Goal: Information Seeking & Learning: Understand process/instructions

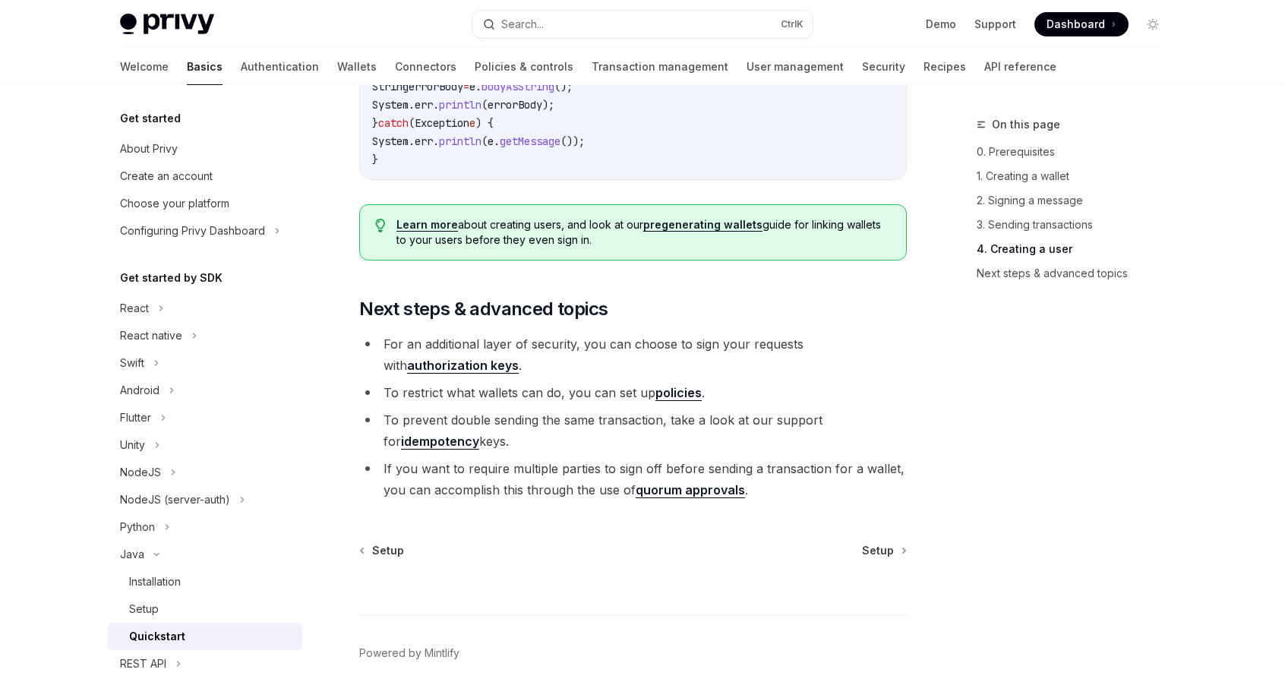
scroll to position [2994, 0]
click at [417, 232] on link "Learn more" at bounding box center [428, 226] width 62 height 14
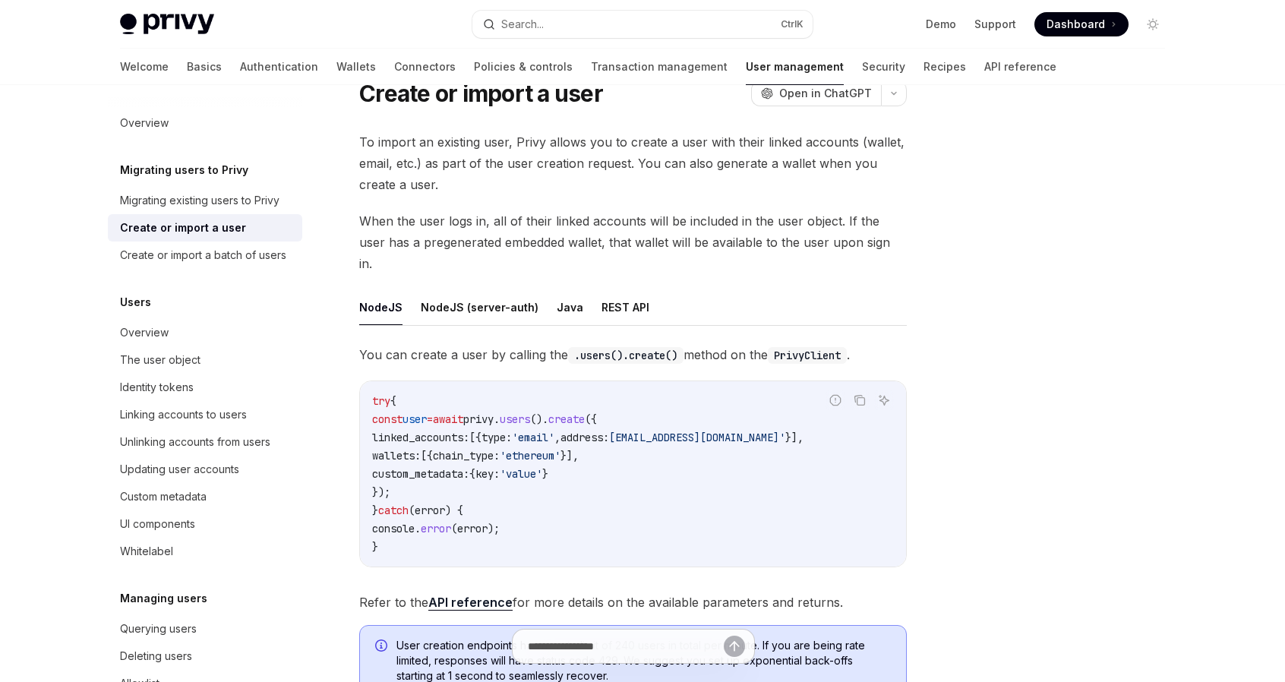
scroll to position [84, 0]
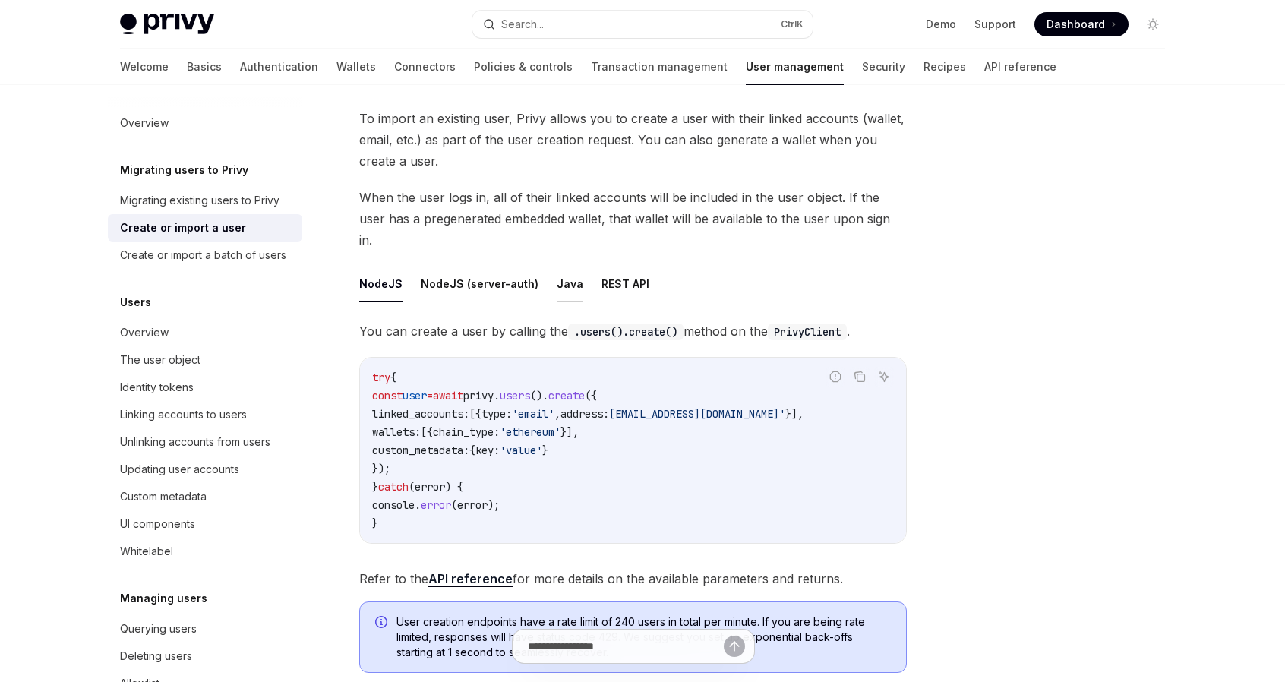
click at [557, 266] on button "Java" at bounding box center [570, 284] width 27 height 36
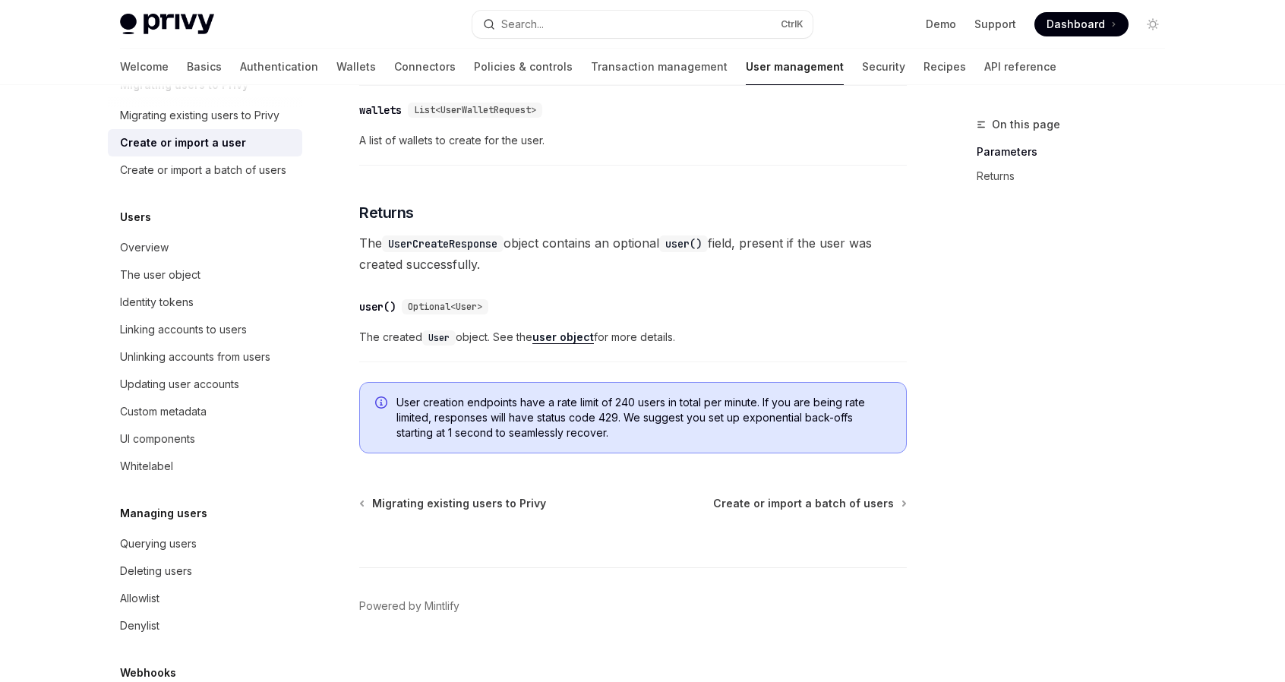
scroll to position [103, 0]
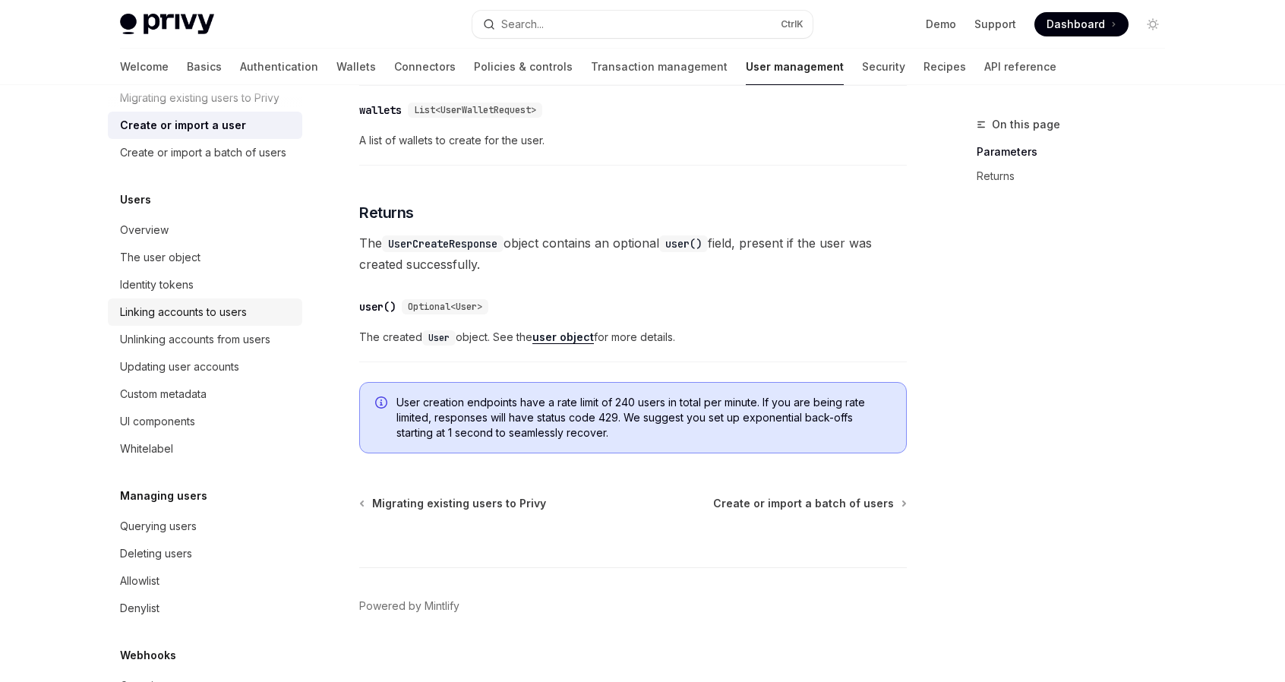
click at [199, 321] on div "Linking accounts to users" at bounding box center [183, 312] width 127 height 18
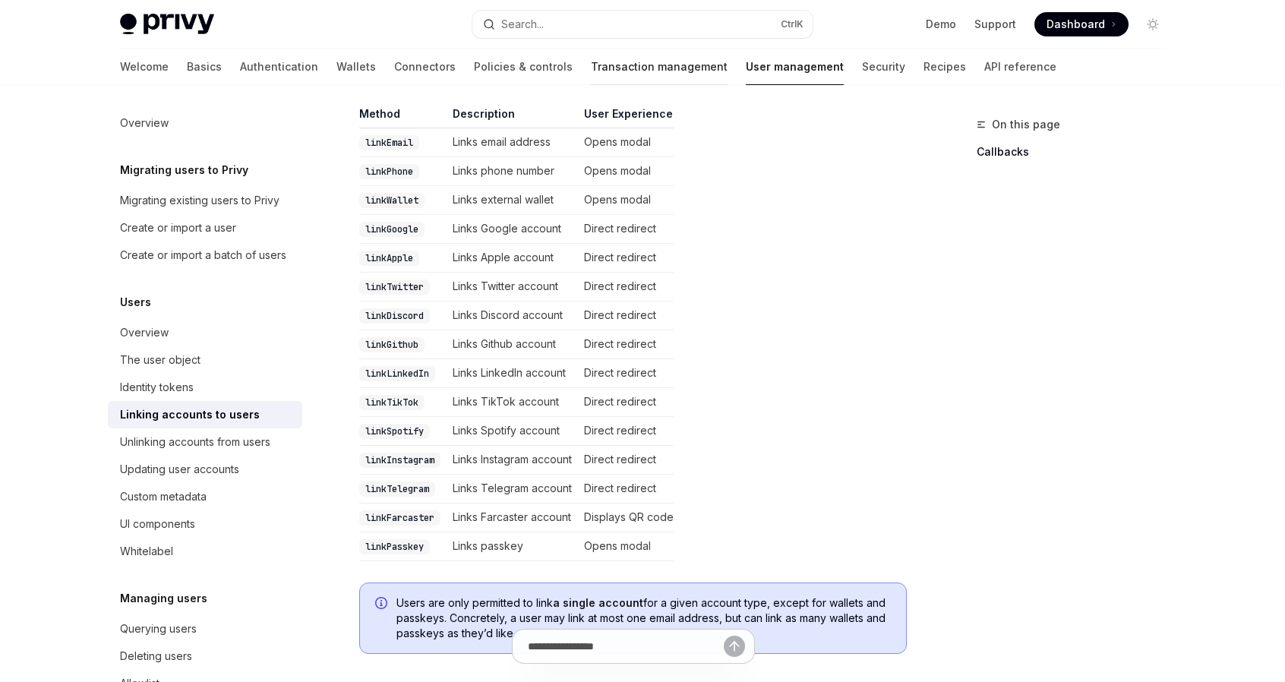
click at [591, 70] on link "Transaction management" at bounding box center [659, 67] width 137 height 36
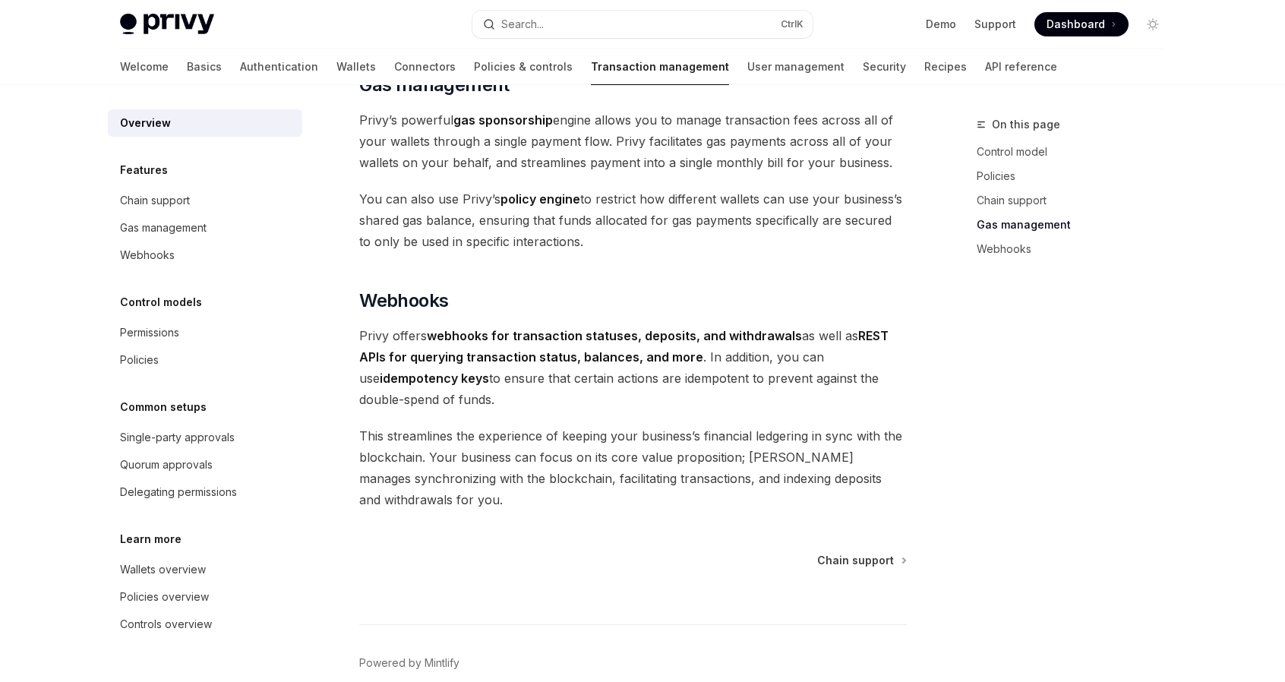
scroll to position [1387, 0]
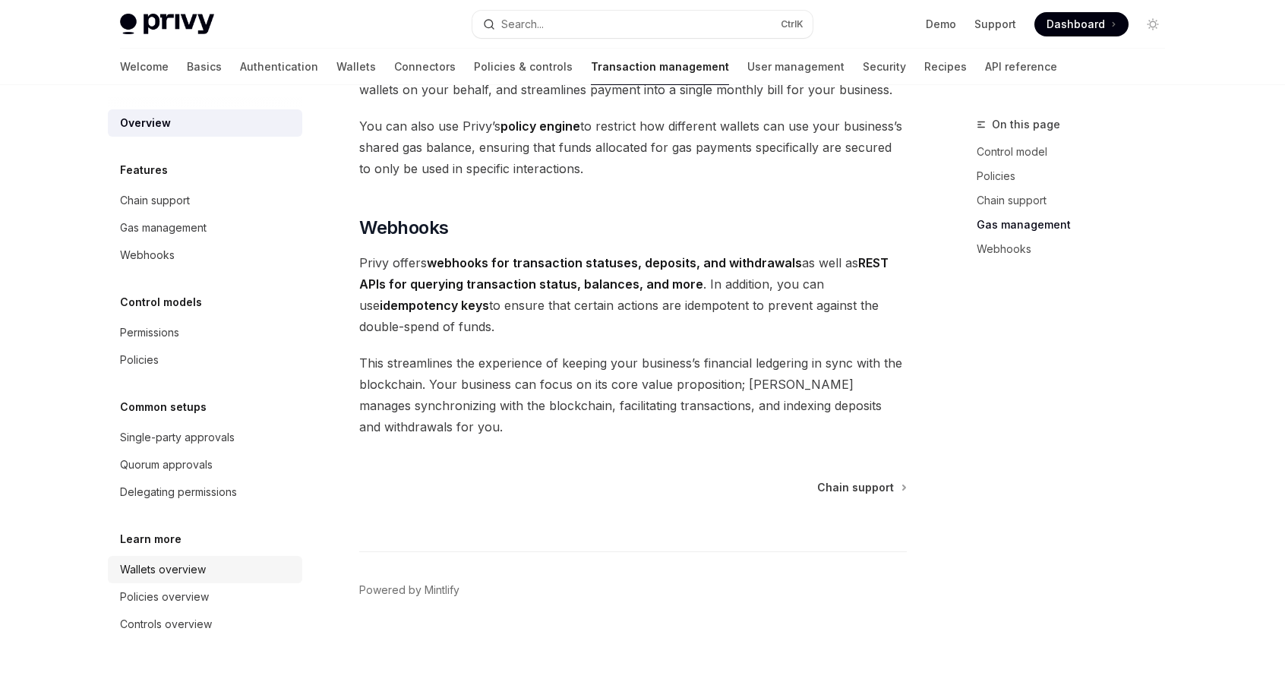
click at [185, 569] on div "Wallets overview" at bounding box center [163, 570] width 86 height 18
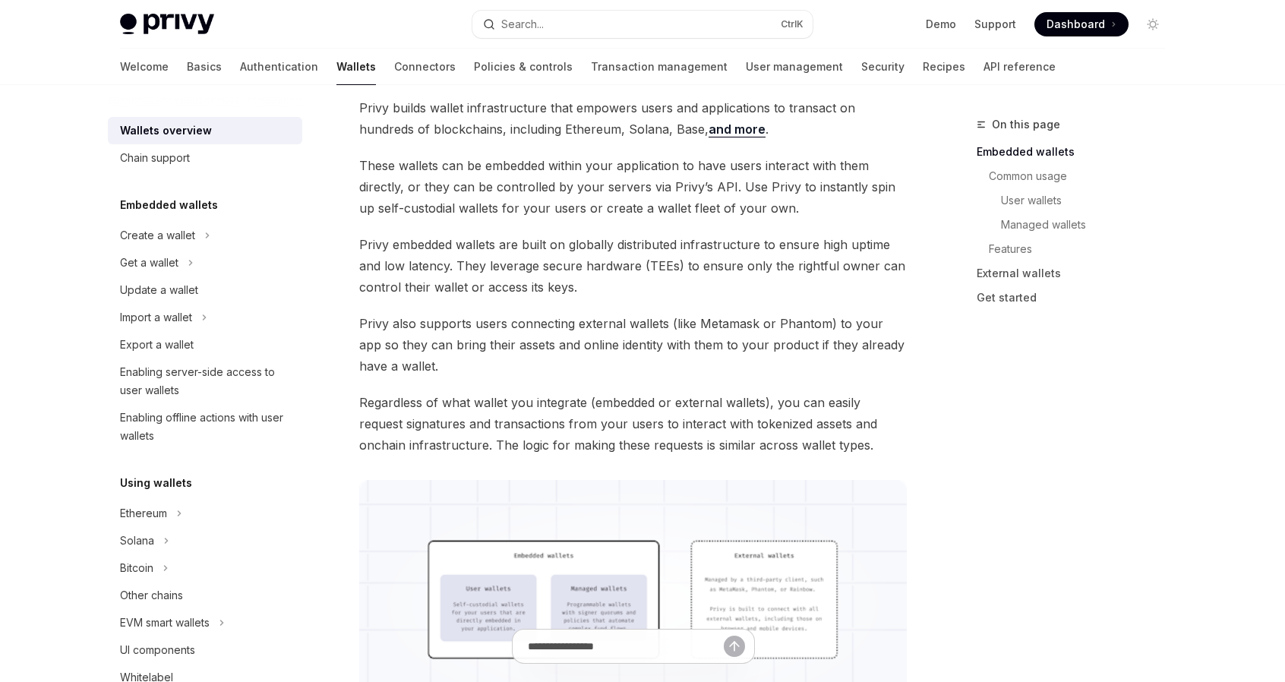
scroll to position [96, 0]
click at [163, 233] on div "Create a wallet" at bounding box center [157, 235] width 75 height 18
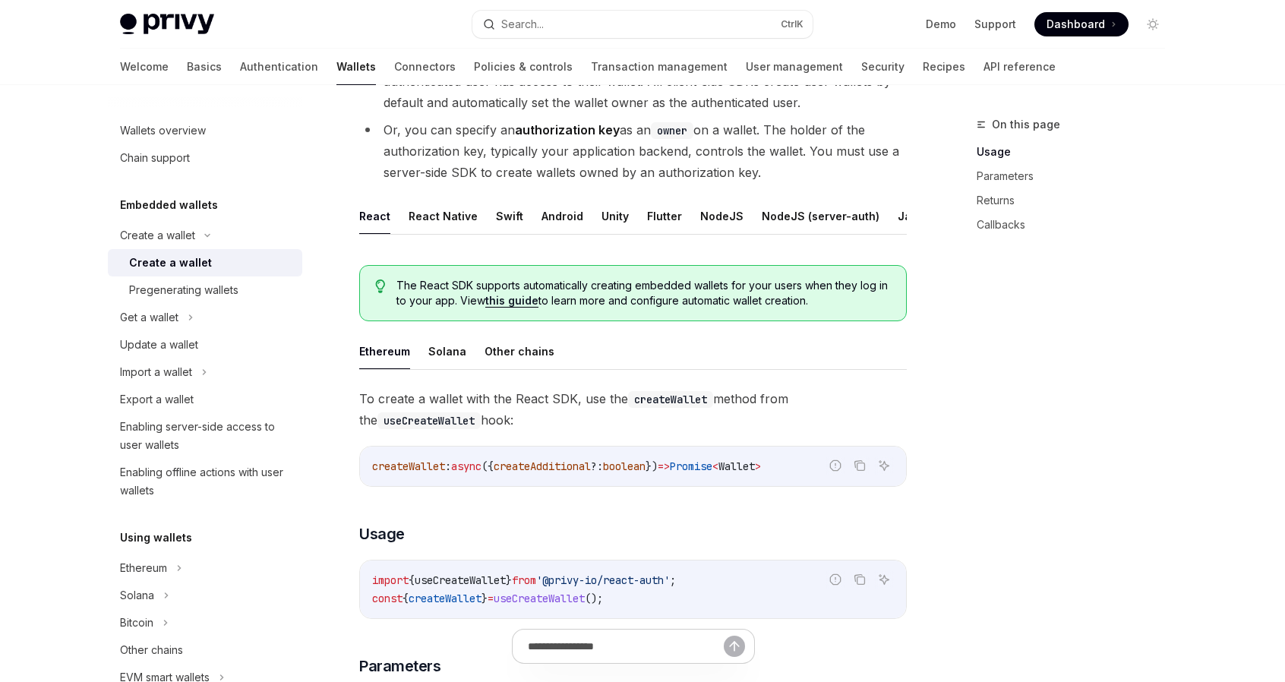
scroll to position [201, 0]
click at [898, 215] on button "Java" at bounding box center [911, 216] width 27 height 36
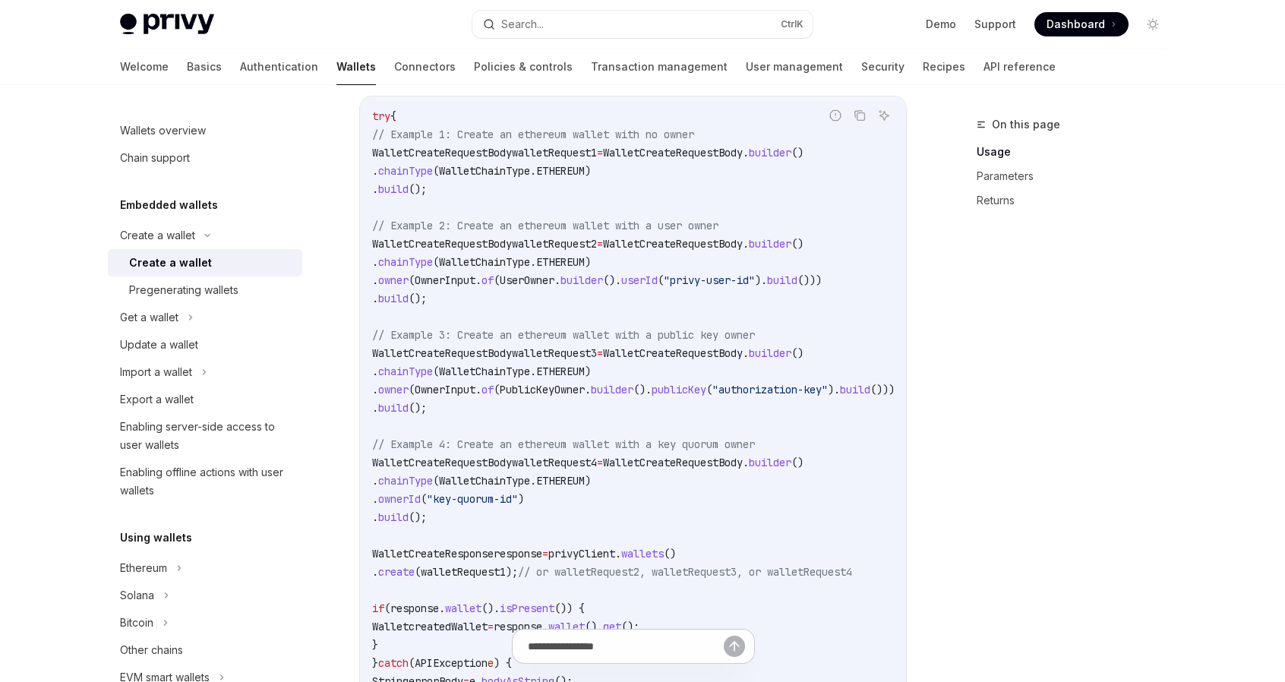
scroll to position [470, 0]
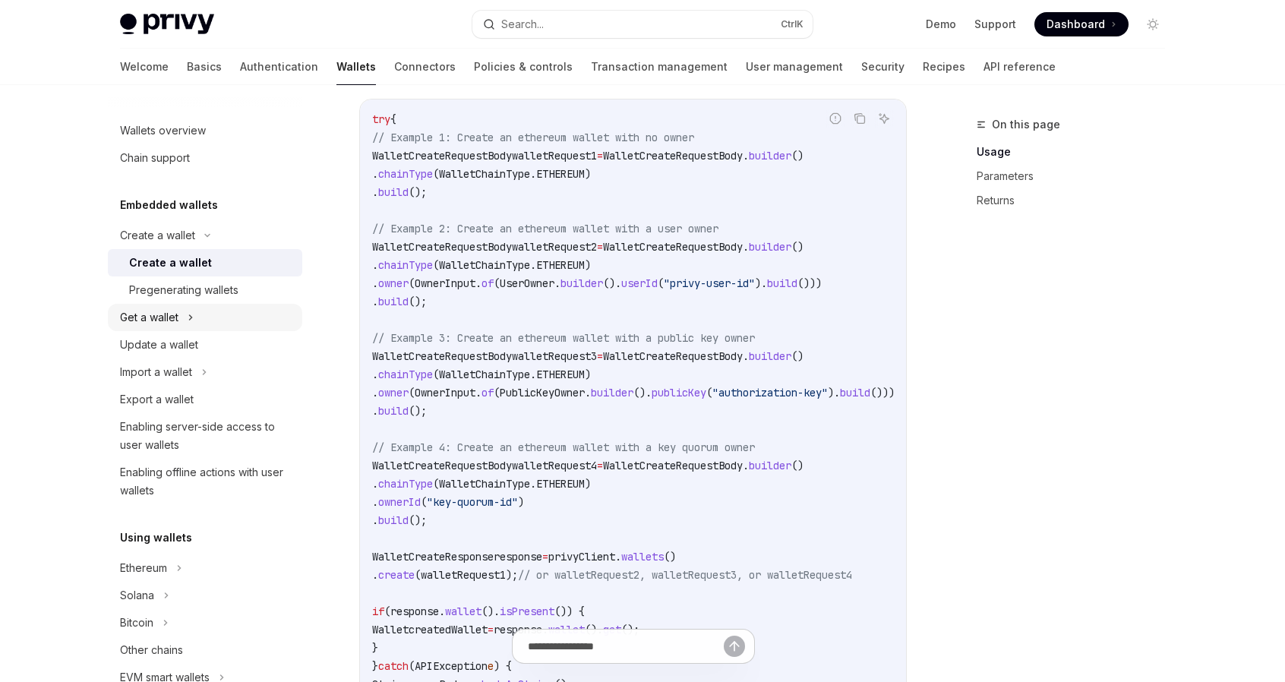
click at [168, 321] on div "Get a wallet" at bounding box center [149, 317] width 58 height 18
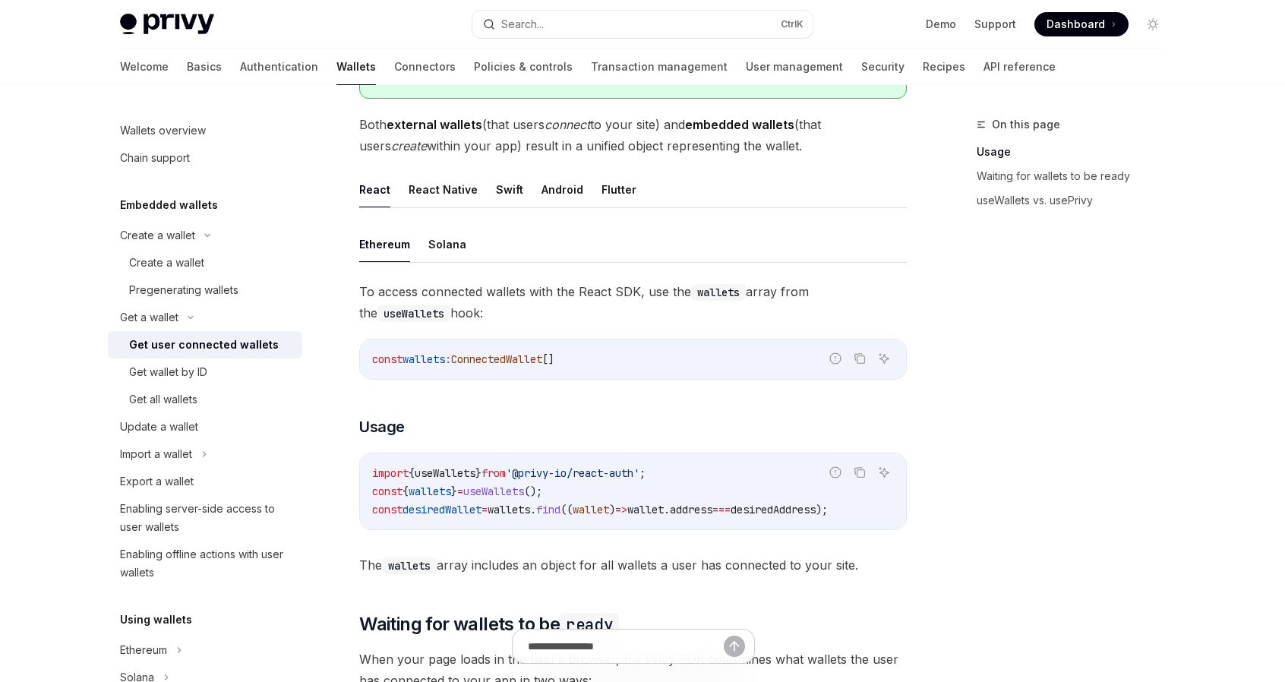
scroll to position [370, 0]
click at [186, 372] on div "Get wallet by ID" at bounding box center [168, 372] width 78 height 18
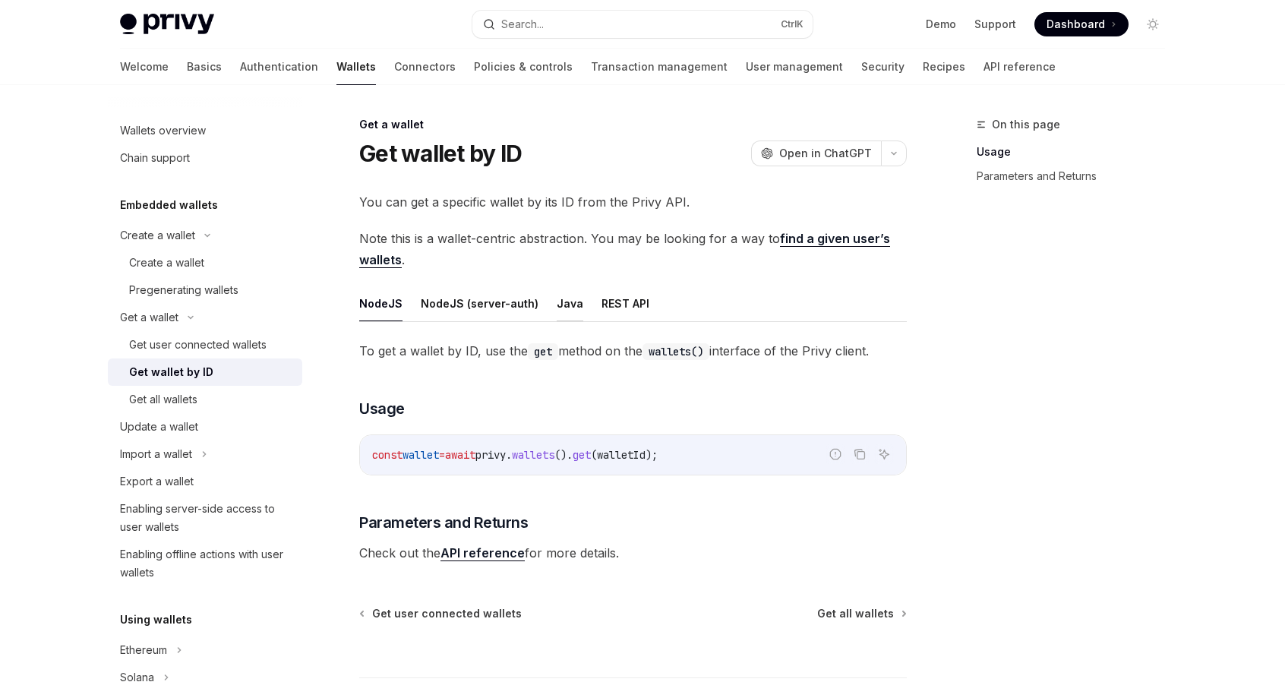
click at [561, 297] on button "Java" at bounding box center [570, 304] width 27 height 36
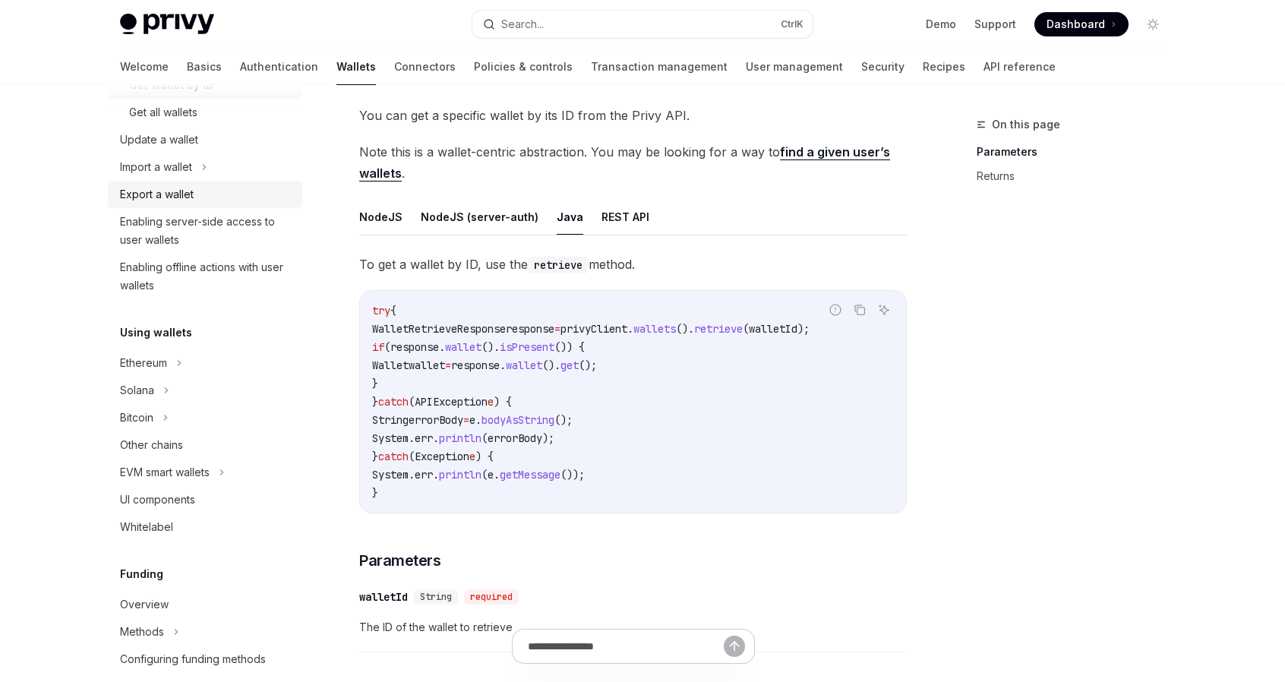
scroll to position [291, 0]
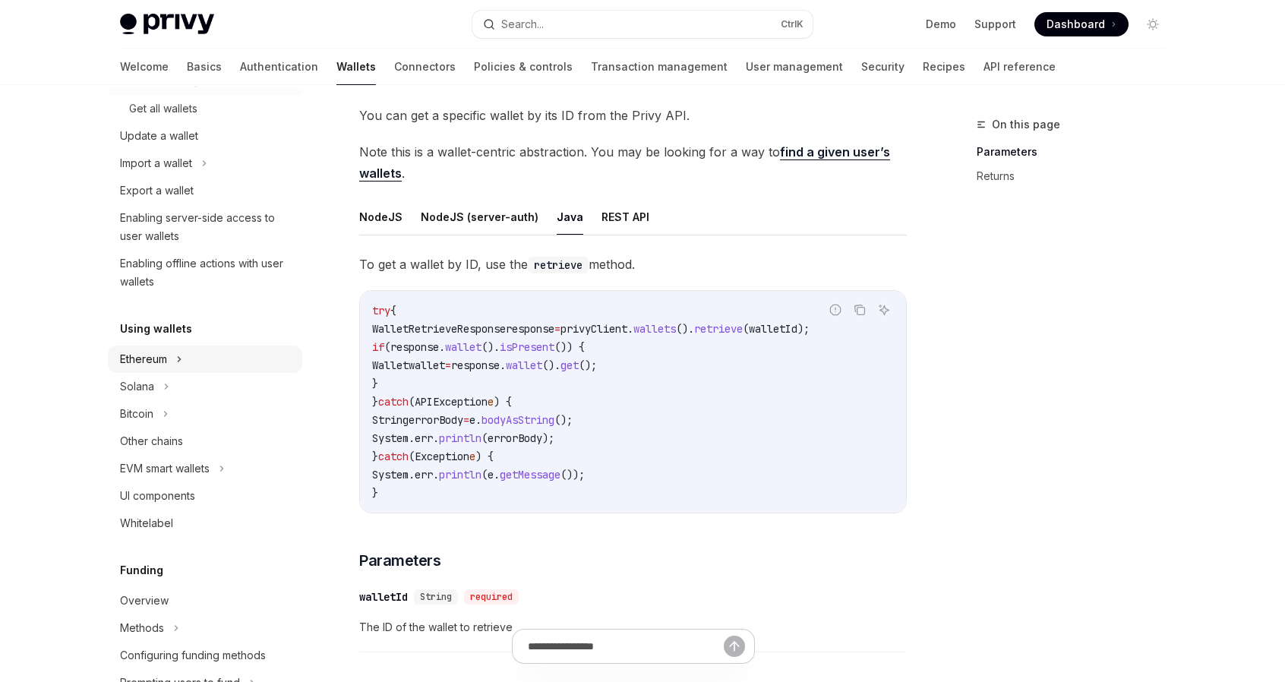
click at [156, 360] on div "Ethereum" at bounding box center [143, 359] width 47 height 18
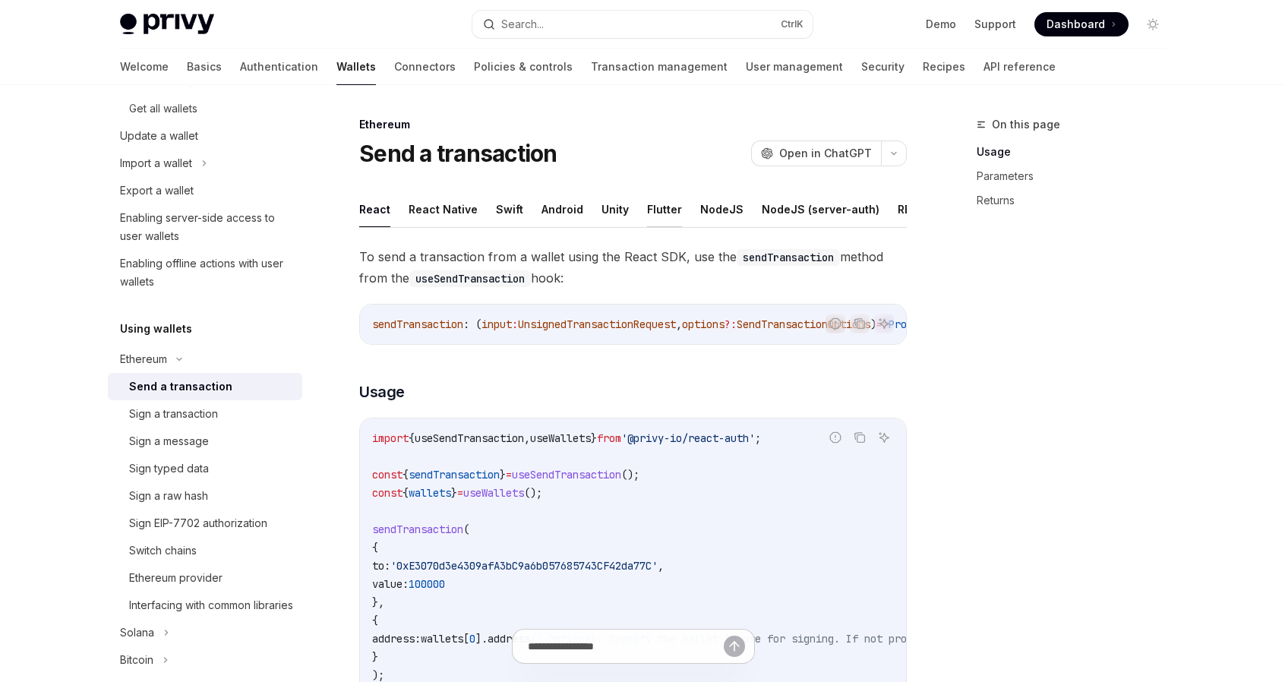
scroll to position [0, 117]
click at [903, 203] on button "Java" at bounding box center [916, 209] width 27 height 36
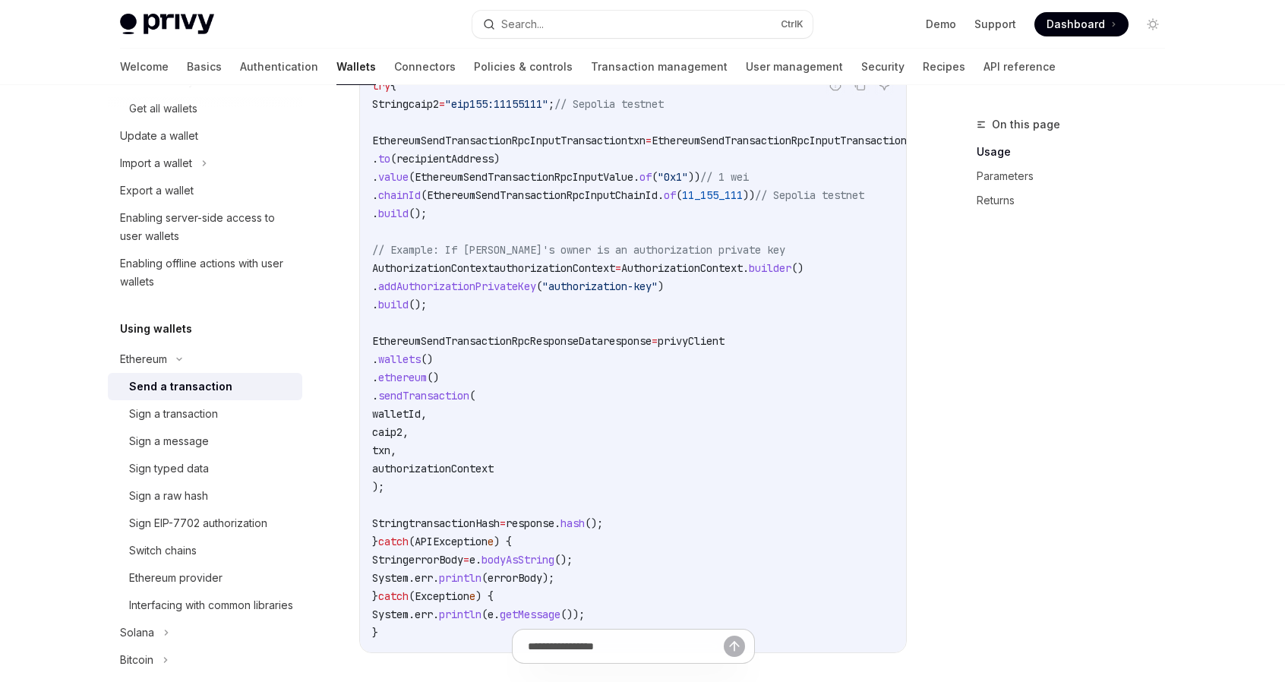
scroll to position [318, 0]
click at [1012, 174] on link "Parameters" at bounding box center [1077, 176] width 201 height 24
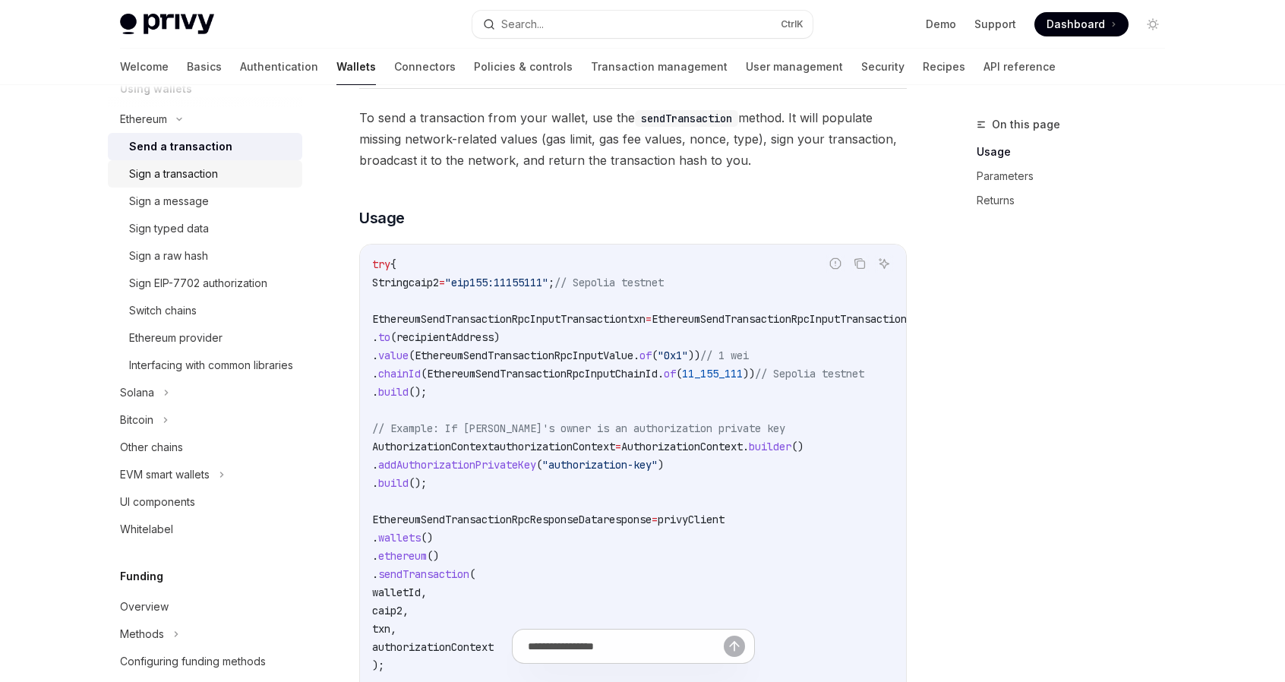
scroll to position [532, 0]
click at [984, 67] on link "API reference" at bounding box center [1020, 67] width 72 height 36
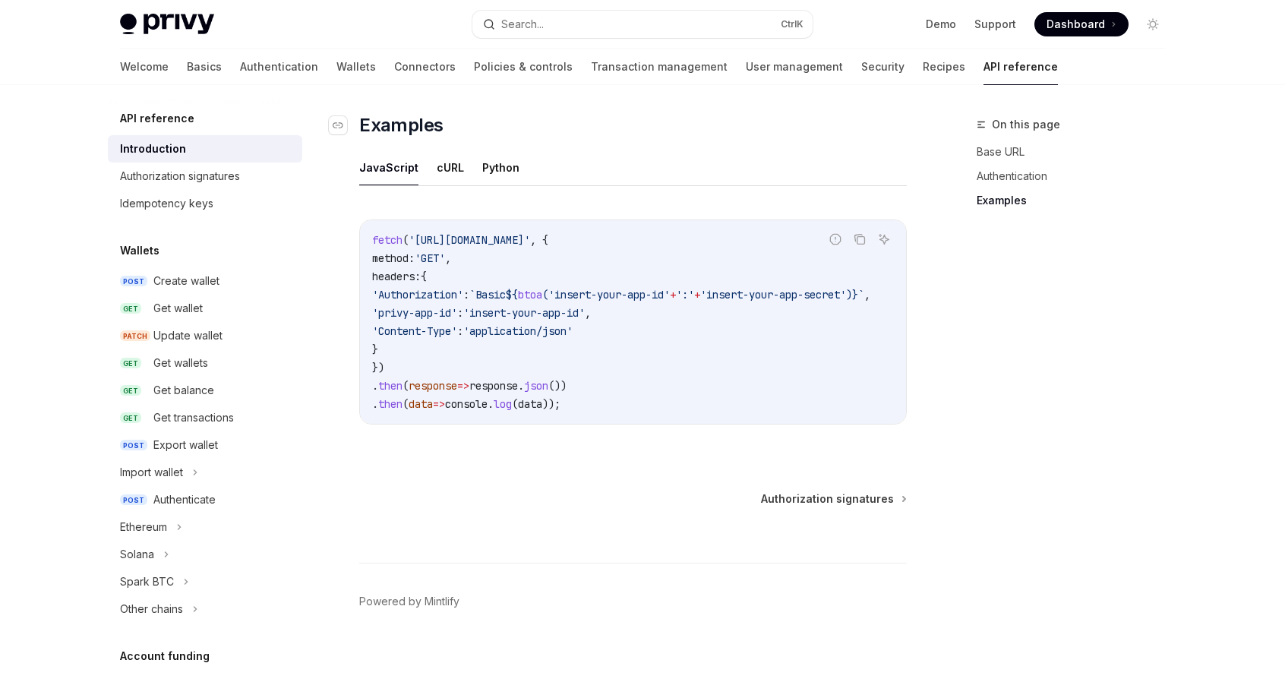
scroll to position [934, 0]
click at [182, 289] on div "Create wallet" at bounding box center [186, 281] width 66 height 18
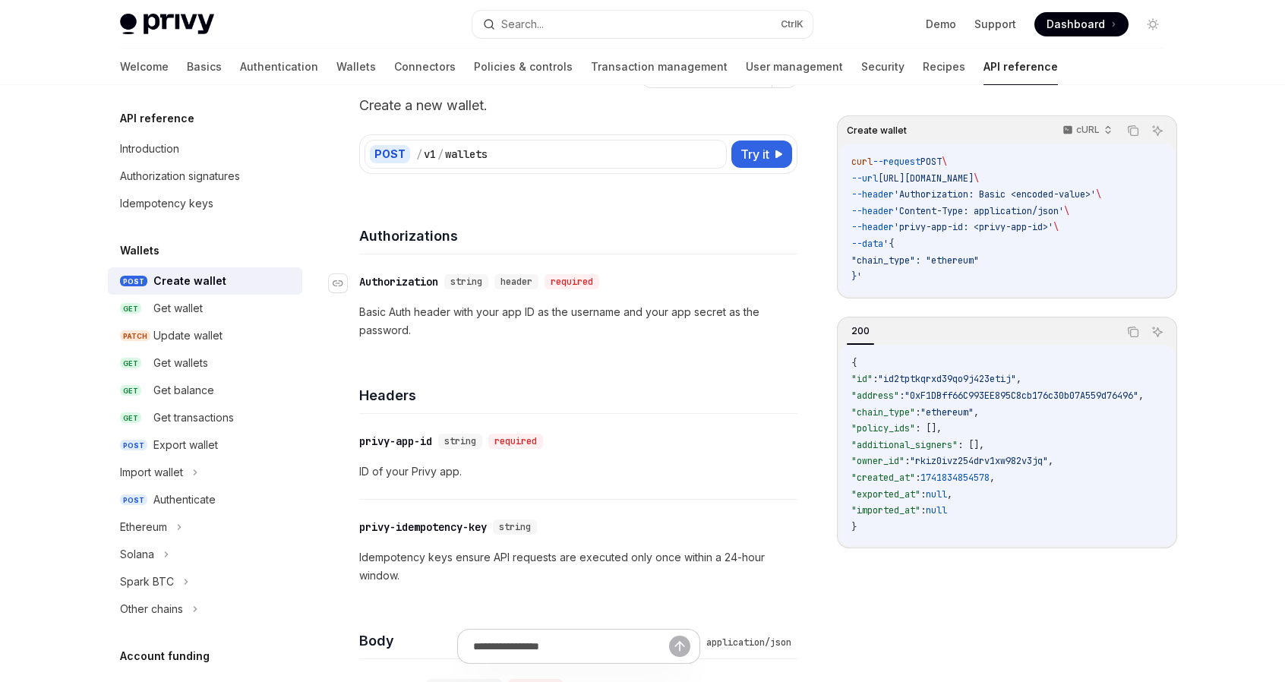
scroll to position [79, 0]
click at [757, 155] on span "Try it" at bounding box center [755, 153] width 29 height 18
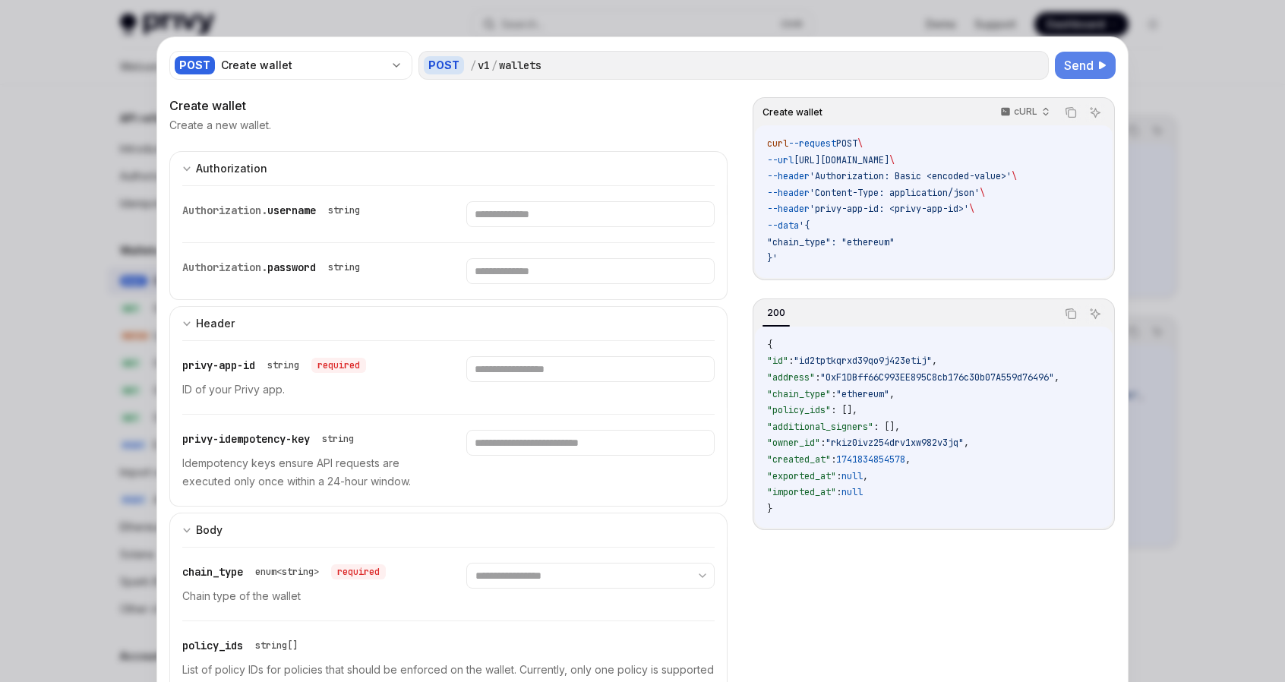
click at [1080, 60] on span "Send" at bounding box center [1079, 65] width 30 height 18
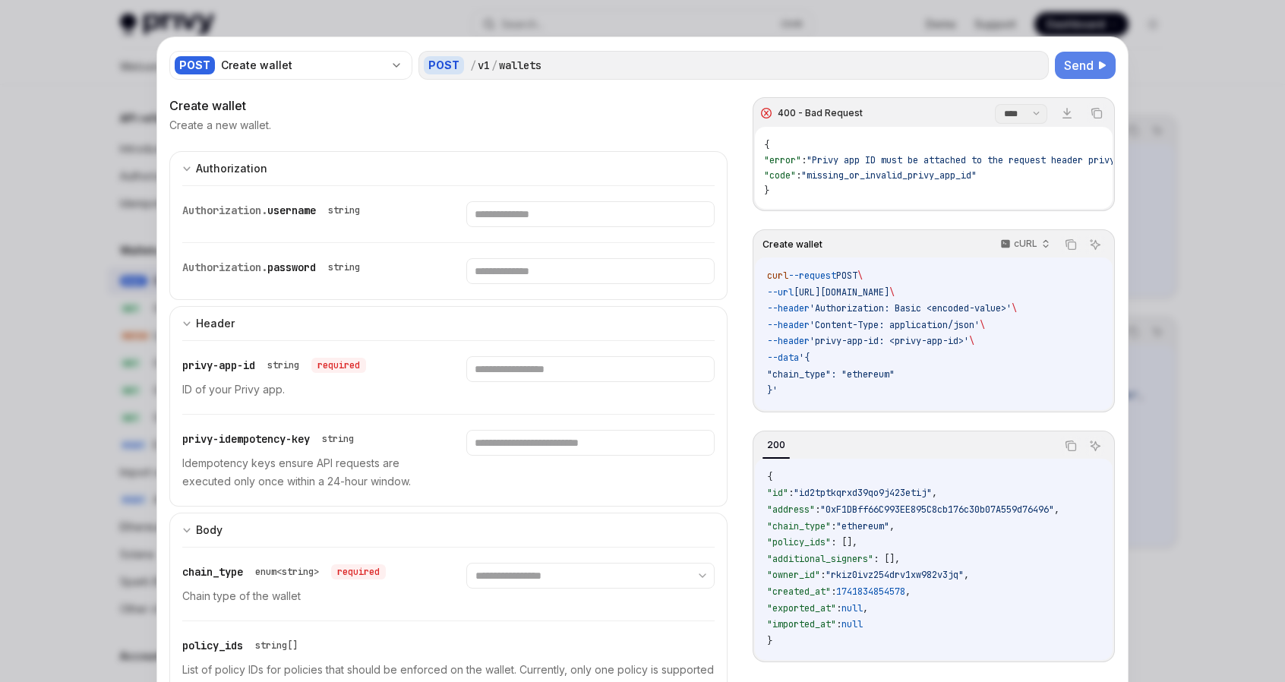
drag, startPoint x: 940, startPoint y: 207, endPoint x: 1017, endPoint y: 206, distance: 77.5
click at [1017, 206] on div "{ "error" : "Privy app ID must be attached to the request header privy-app-id" …" at bounding box center [934, 168] width 358 height 82
click at [1162, 248] on div at bounding box center [642, 341] width 1285 height 682
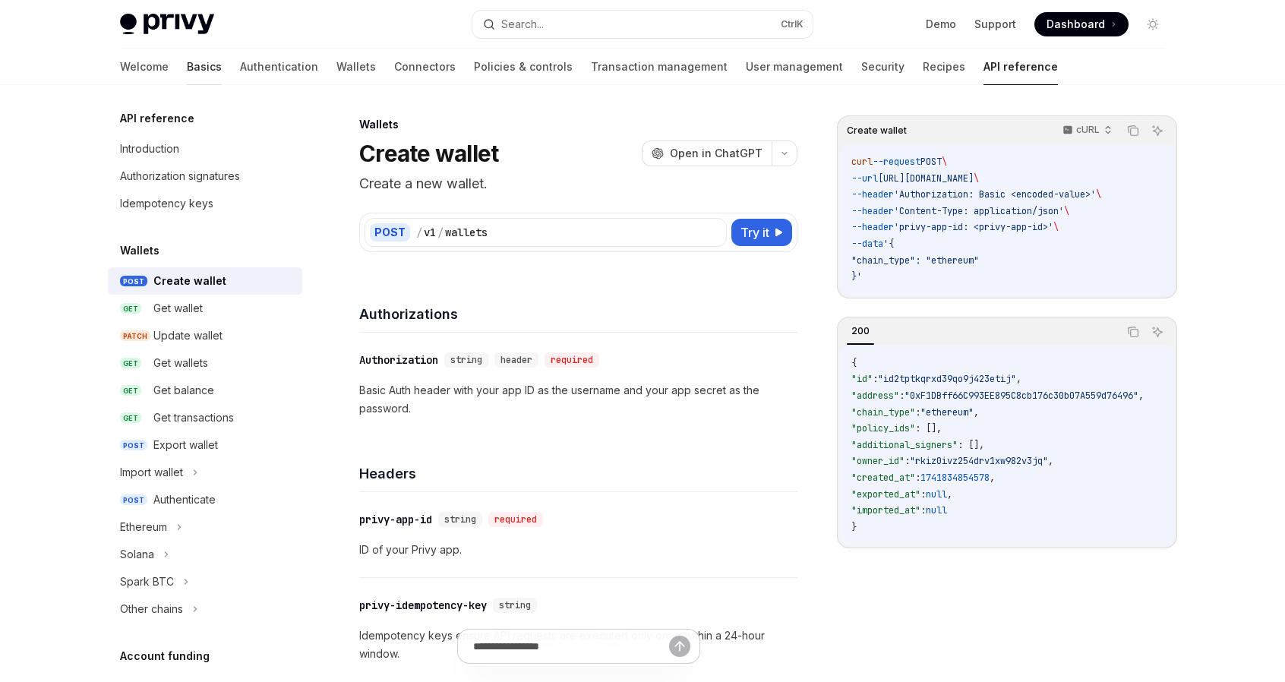
click at [187, 67] on link "Basics" at bounding box center [204, 67] width 35 height 36
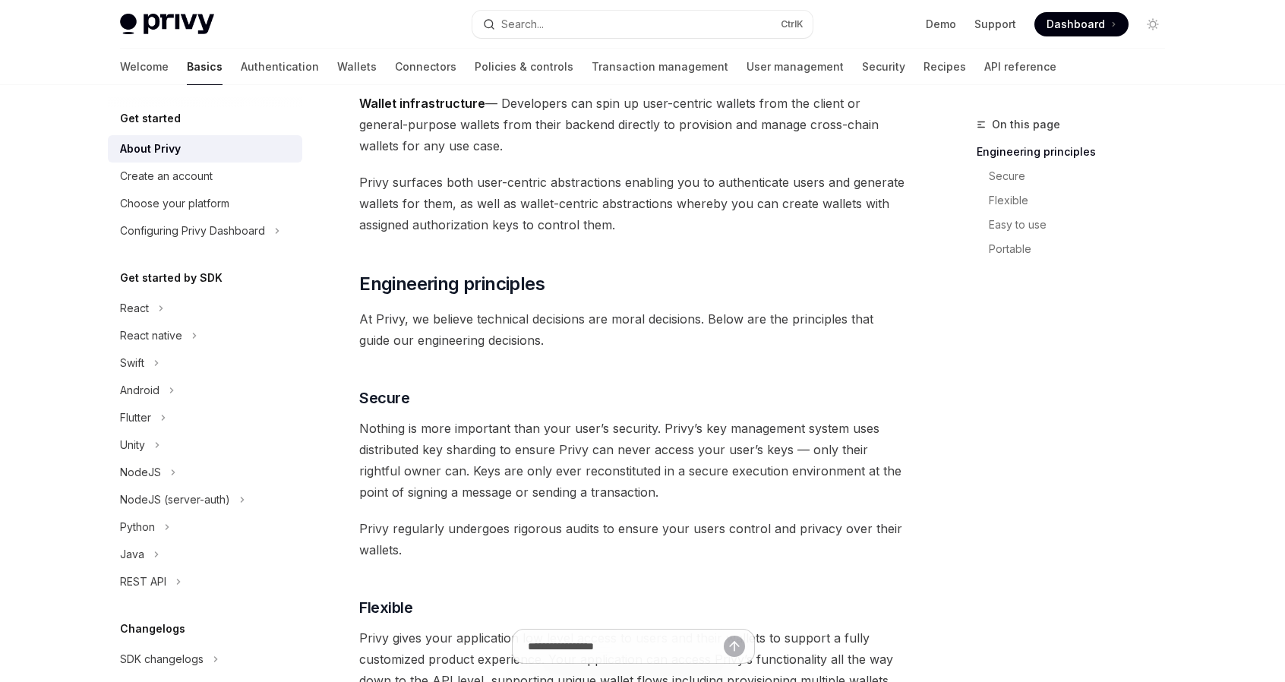
scroll to position [315, 0]
click at [166, 177] on div "Create an account" at bounding box center [166, 176] width 93 height 18
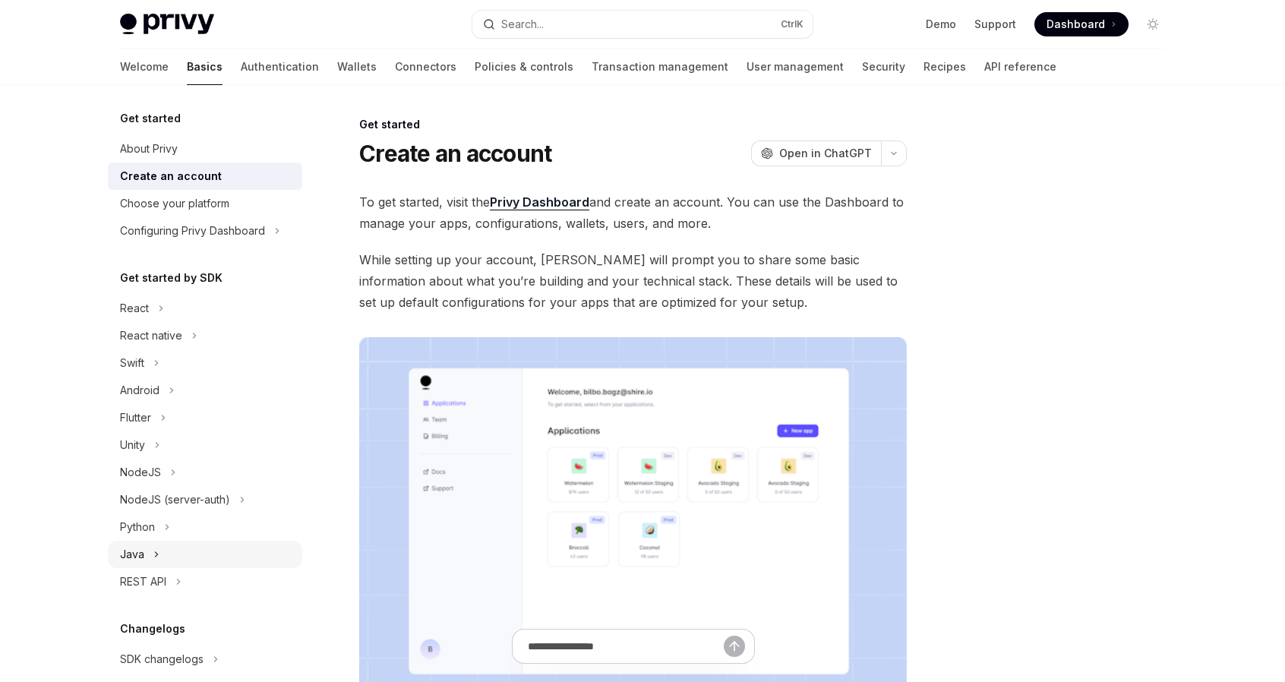
click at [150, 558] on div "Java" at bounding box center [205, 554] width 194 height 27
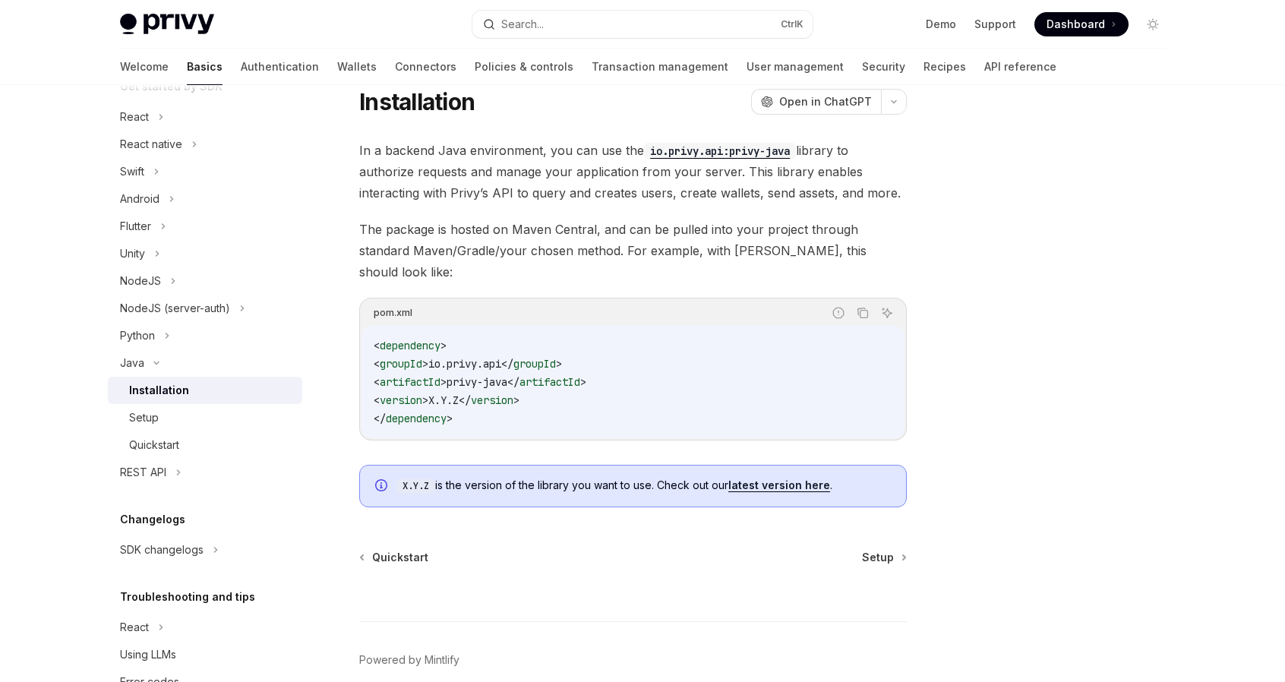
scroll to position [46, 0]
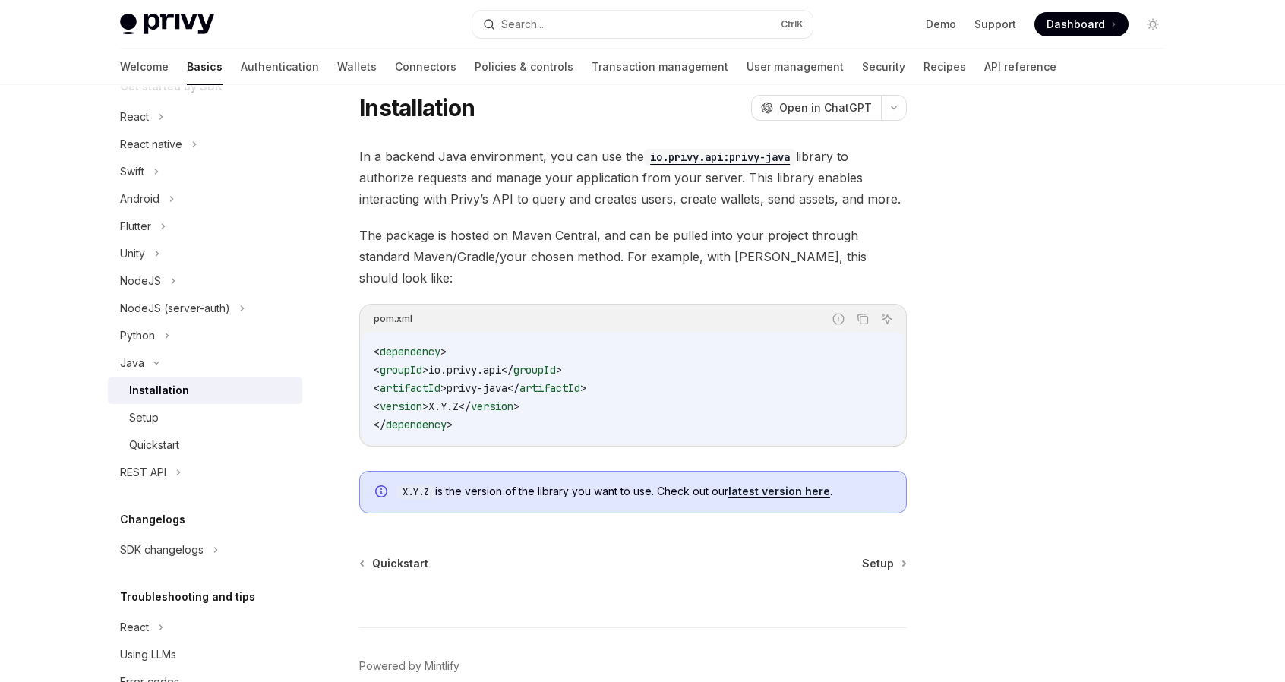
click at [769, 485] on link "latest version here" at bounding box center [780, 492] width 102 height 14
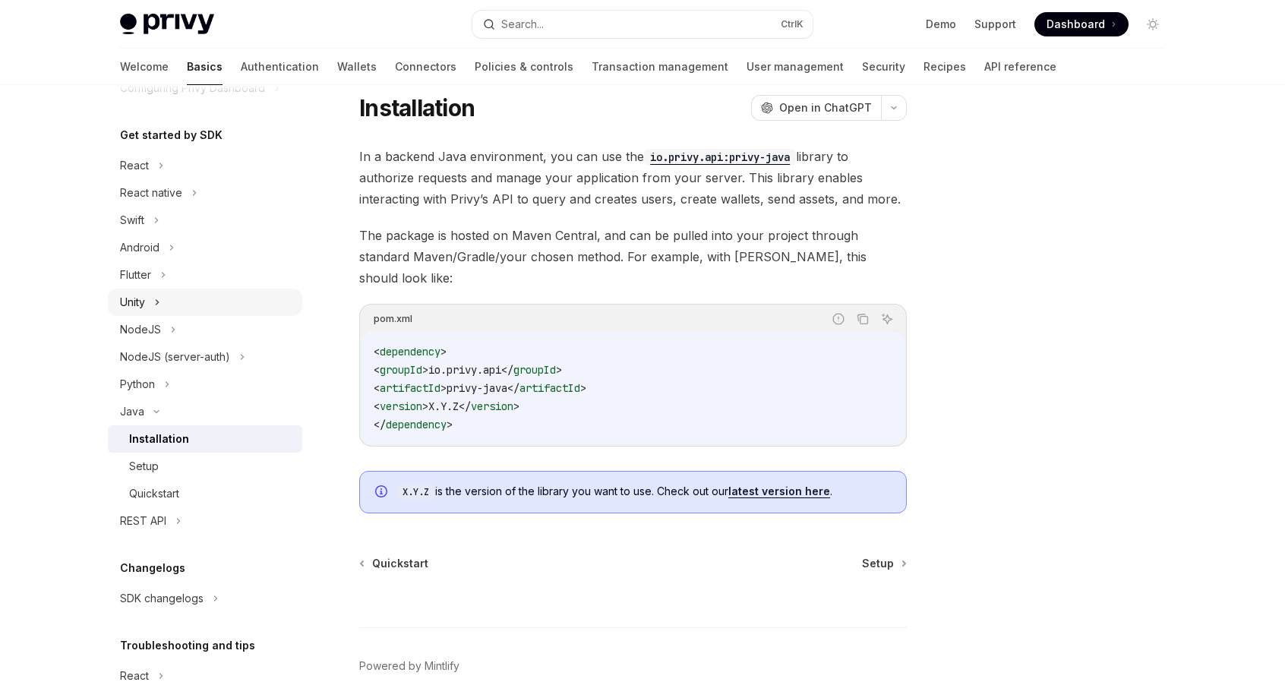
scroll to position [138, 0]
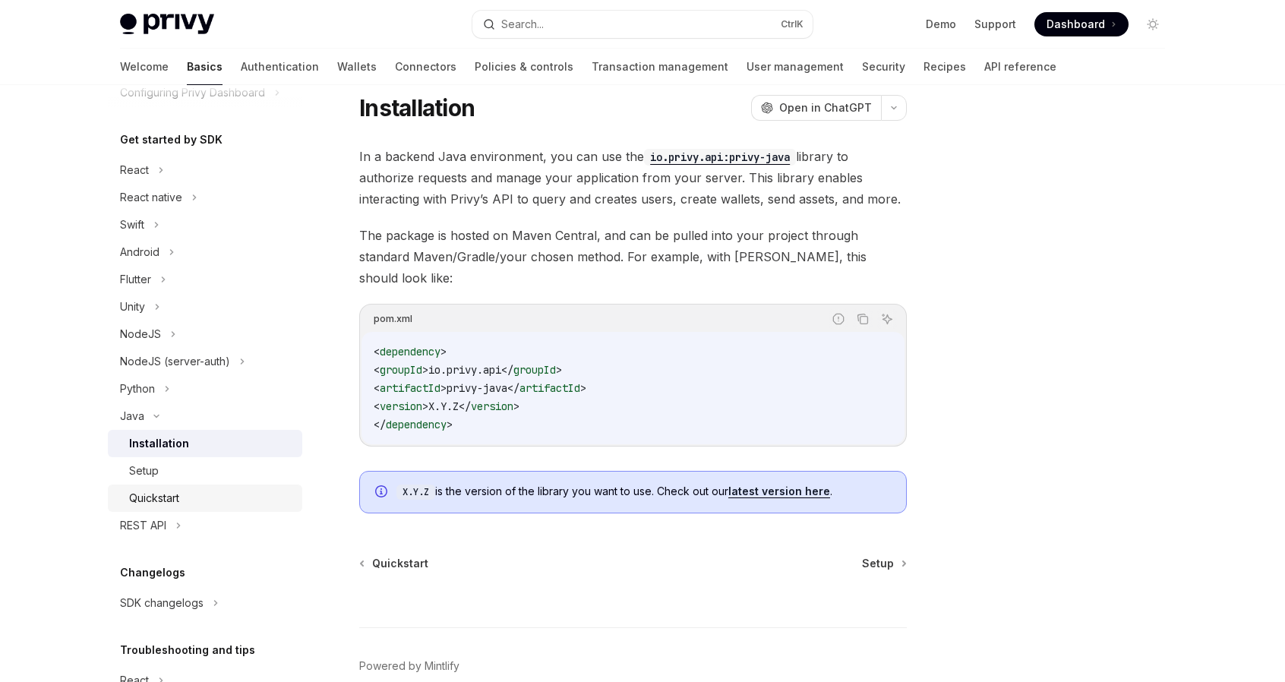
click at [155, 490] on div "Quickstart" at bounding box center [154, 498] width 50 height 18
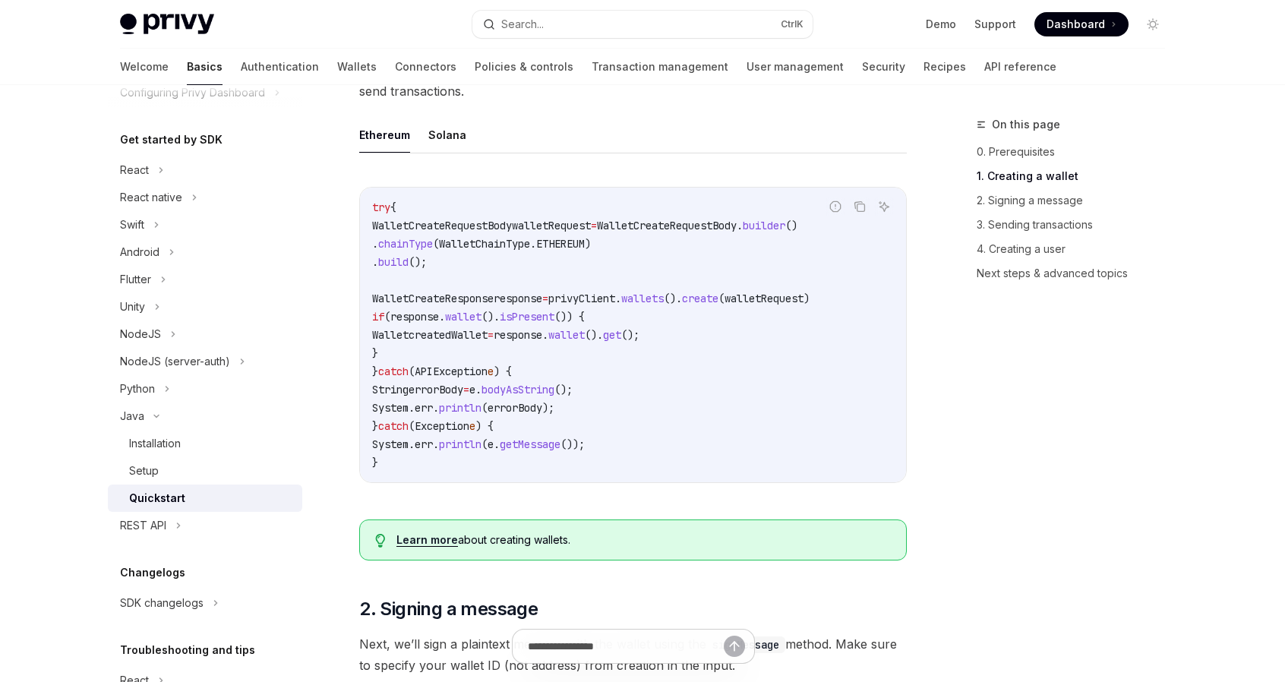
scroll to position [291, 0]
click at [447, 152] on button "Solana" at bounding box center [447, 134] width 38 height 36
type textarea "*"
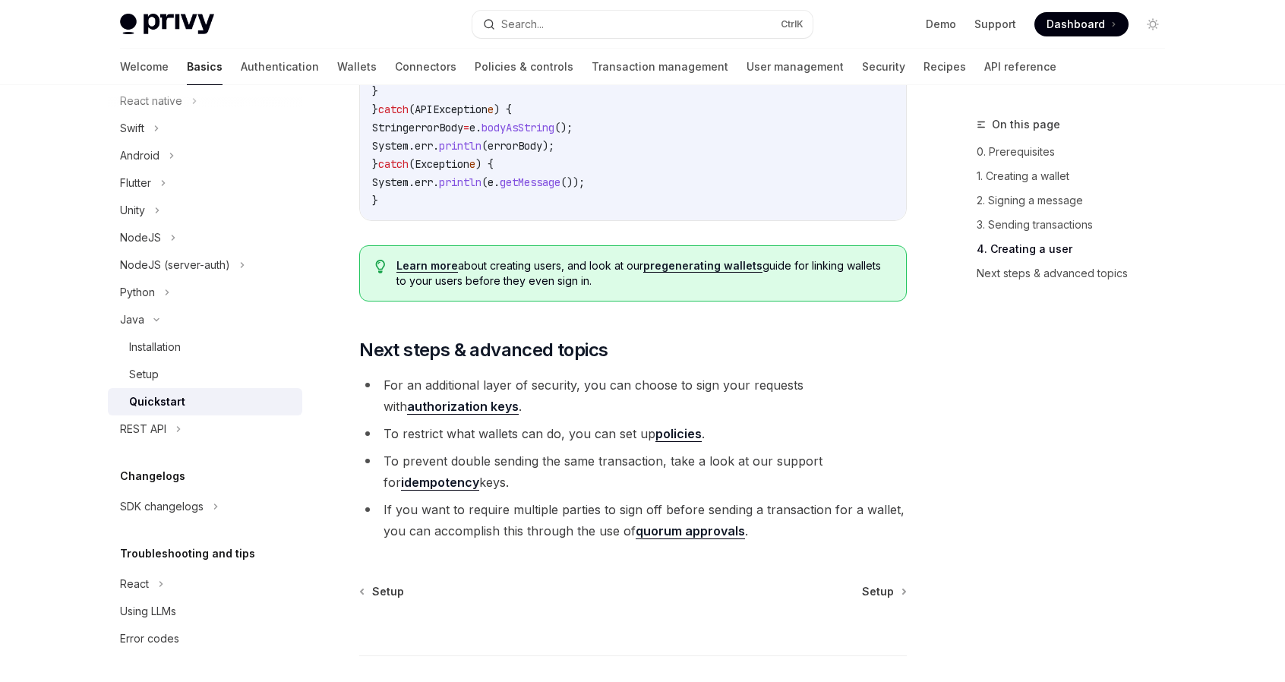
scroll to position [2964, 0]
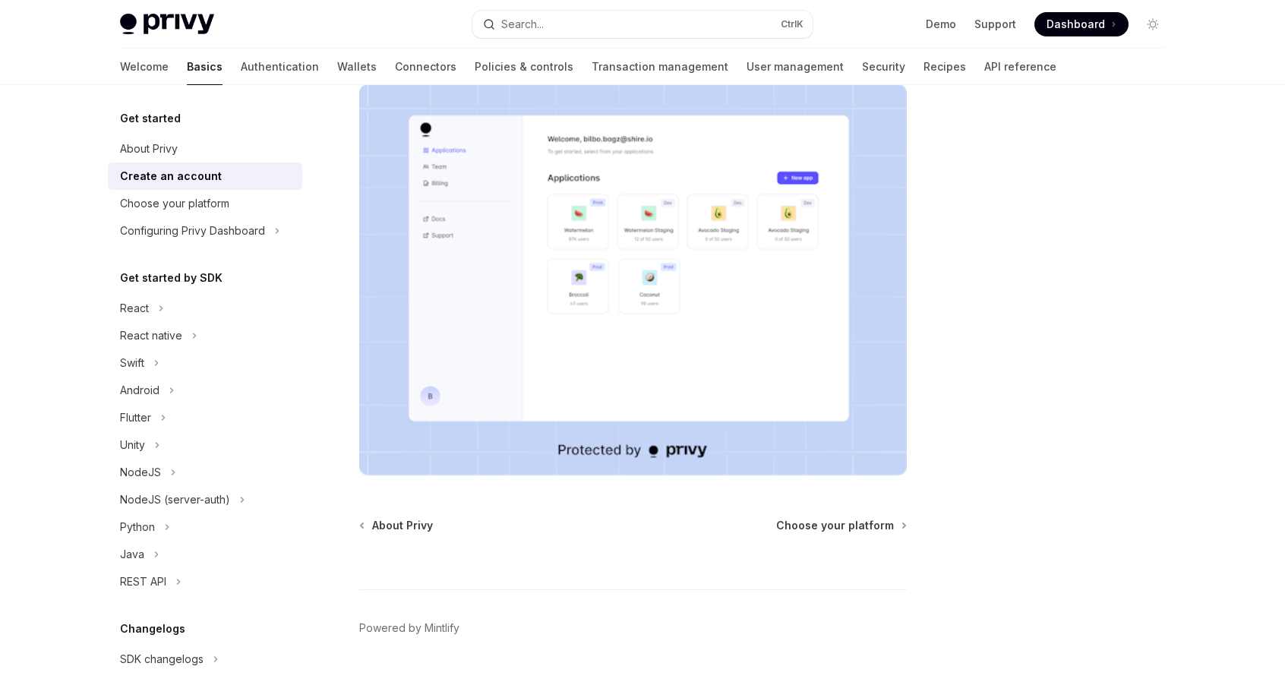
scroll to position [291, 0]
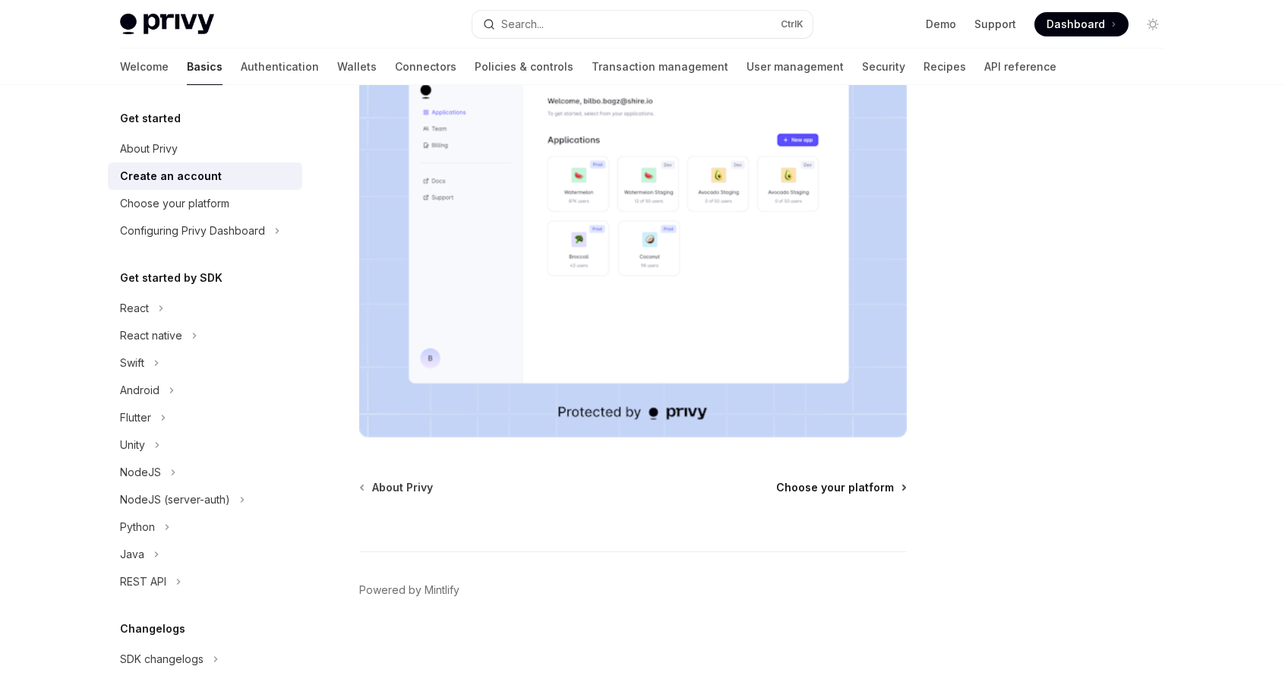
click at [846, 487] on span "Choose your platform" at bounding box center [835, 487] width 118 height 15
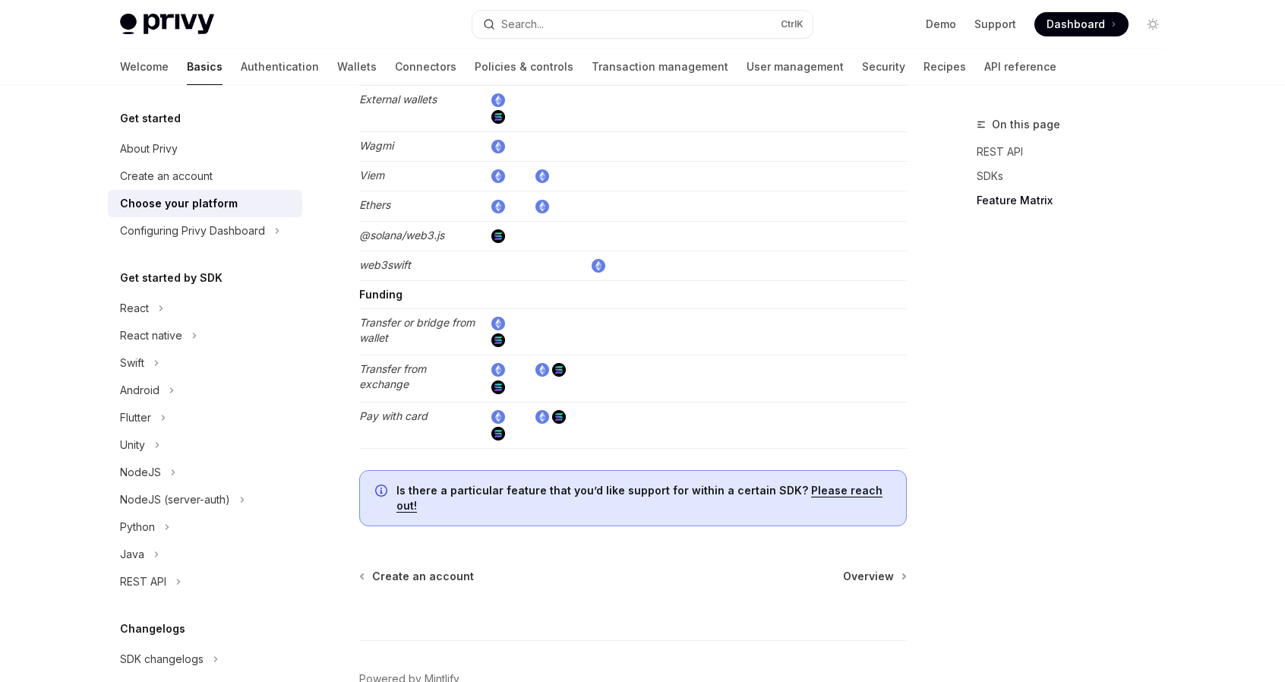
scroll to position [2890, 0]
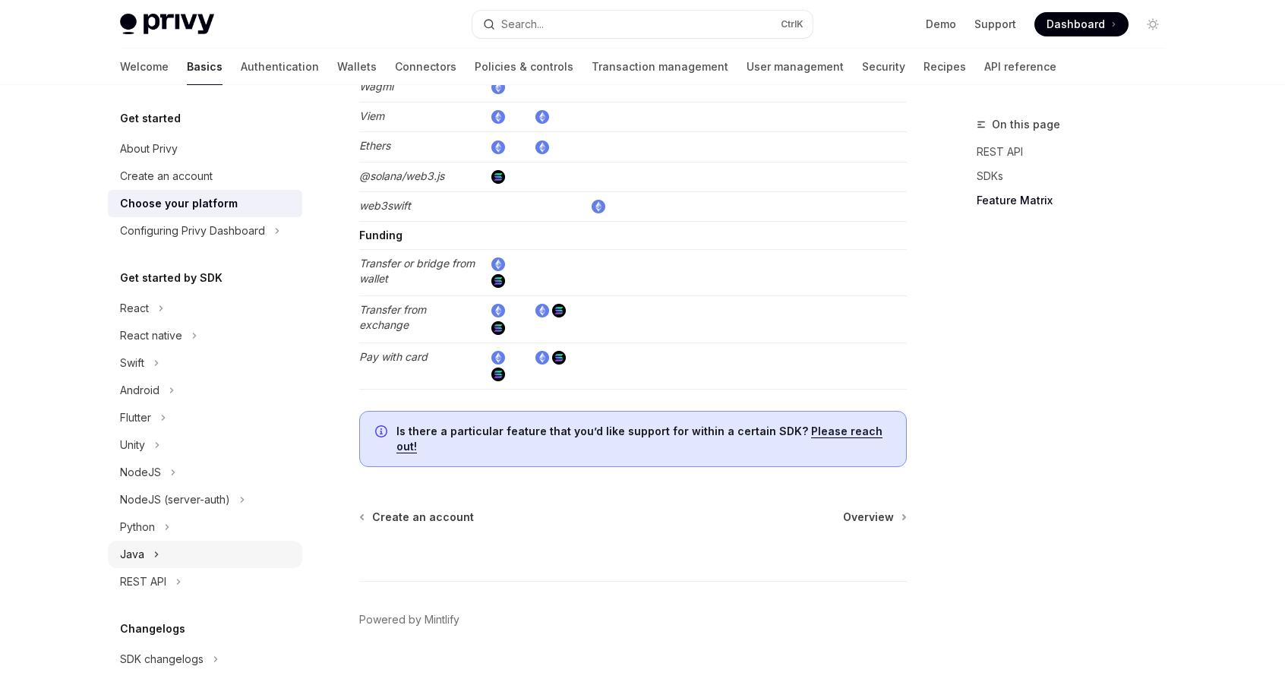
click at [147, 555] on div "Java" at bounding box center [205, 554] width 194 height 27
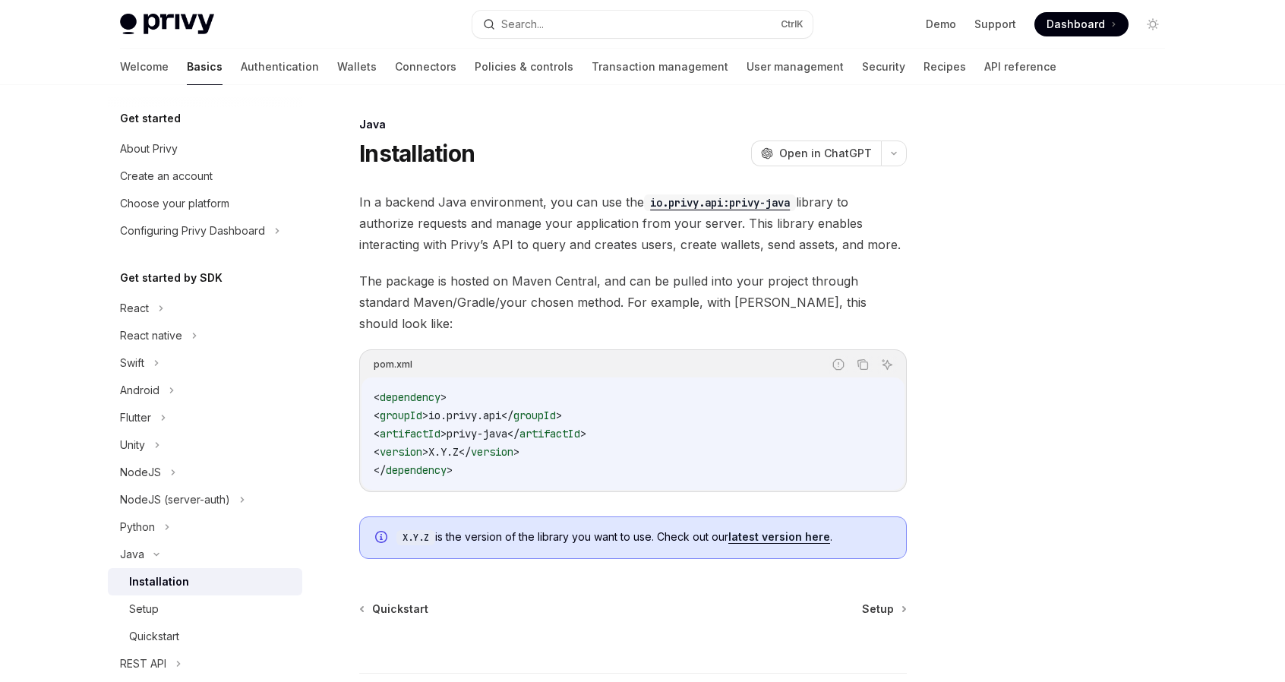
scroll to position [100, 0]
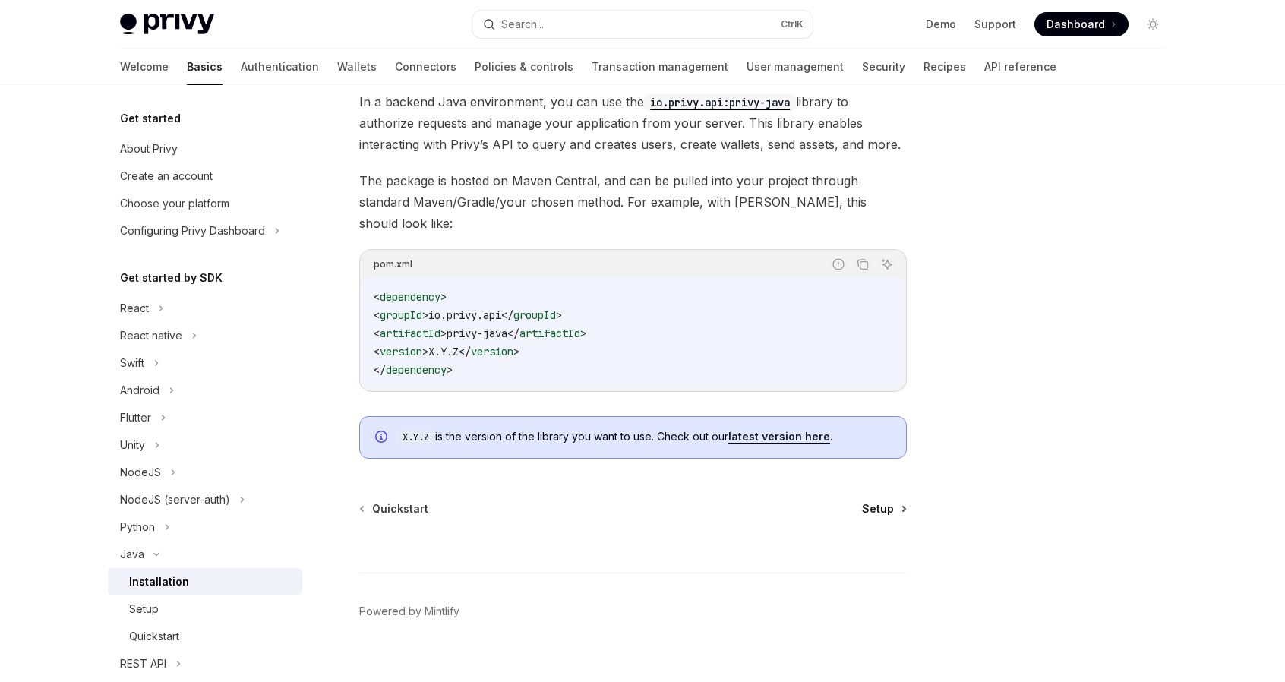
click at [896, 501] on link "Setup" at bounding box center [883, 508] width 43 height 15
type textarea "*"
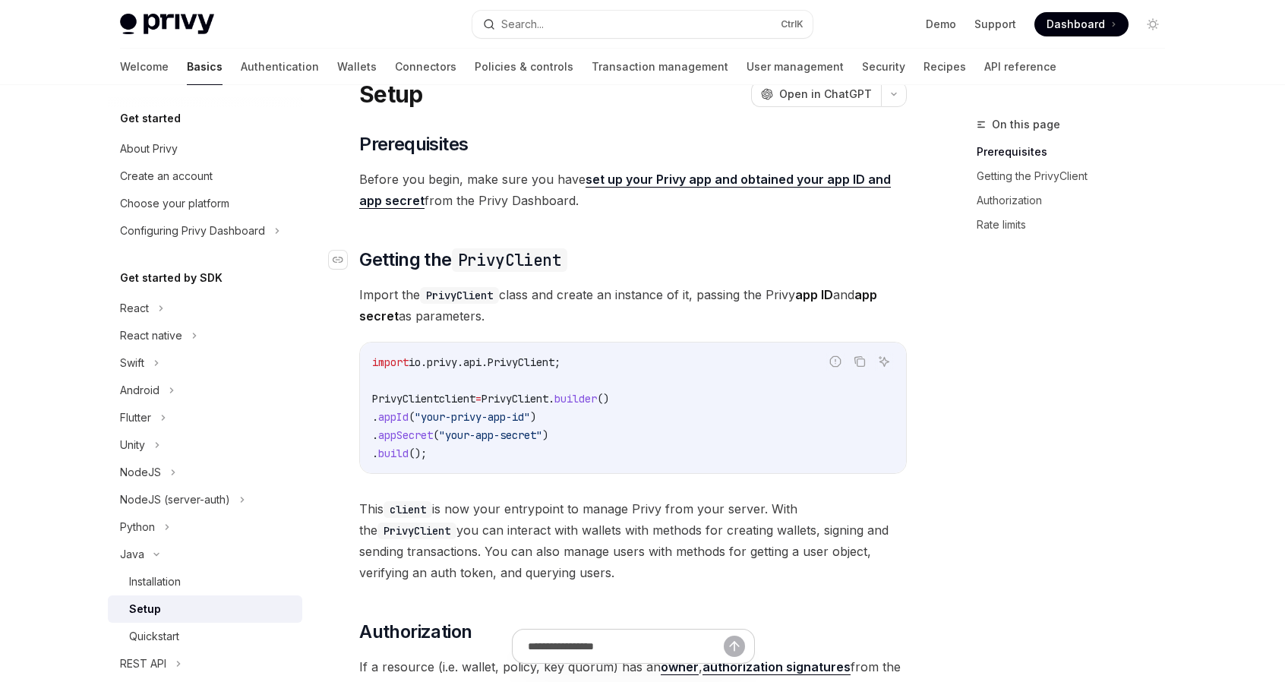
scroll to position [53, 0]
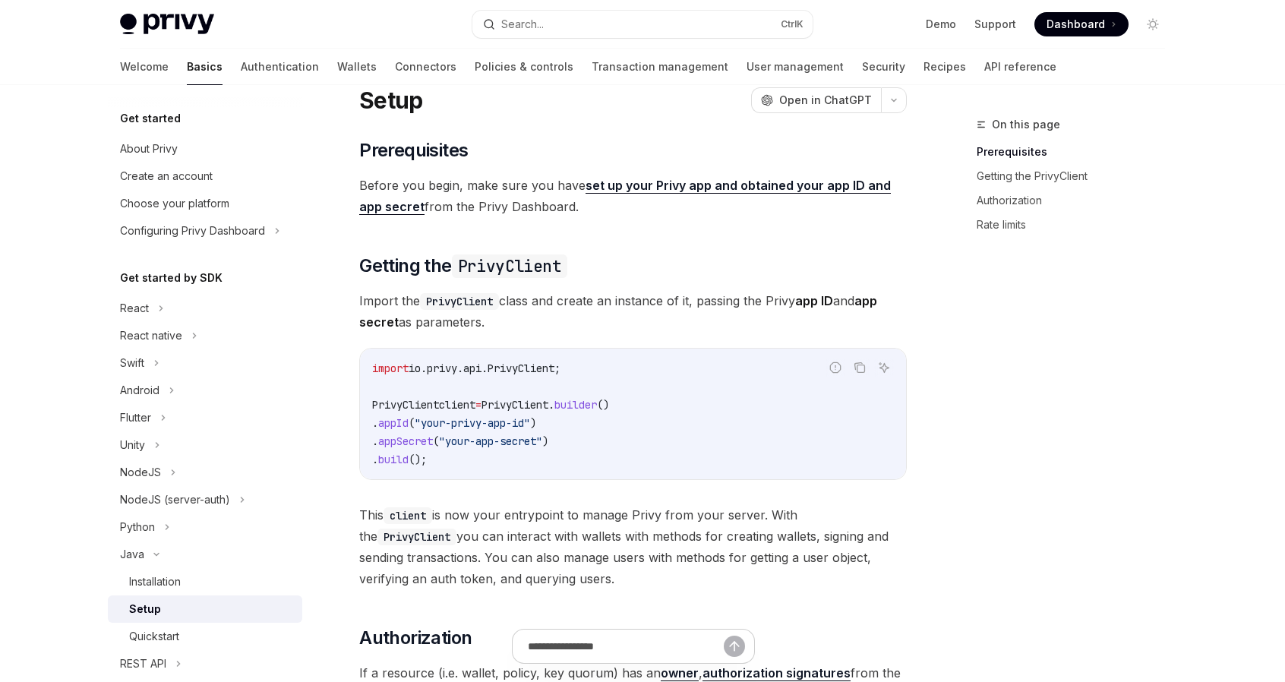
click at [400, 403] on span "PrivyClient" at bounding box center [405, 405] width 67 height 14
copy span "PrivyClient"
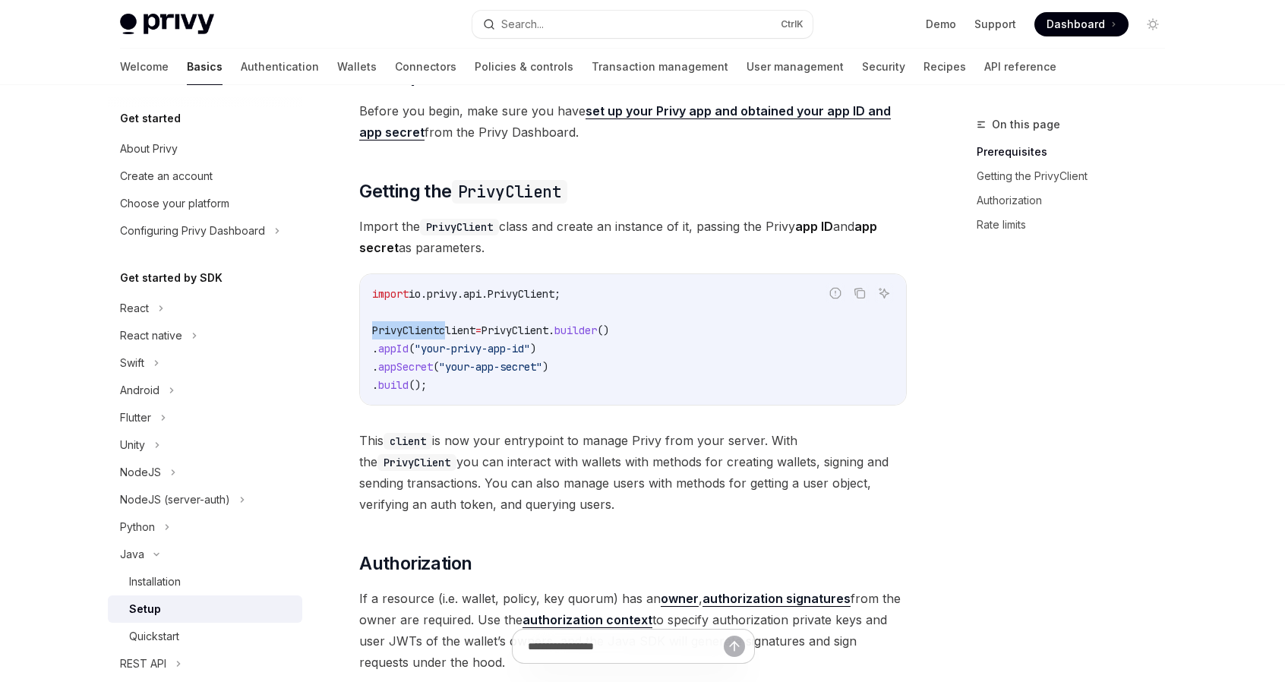
scroll to position [131, 0]
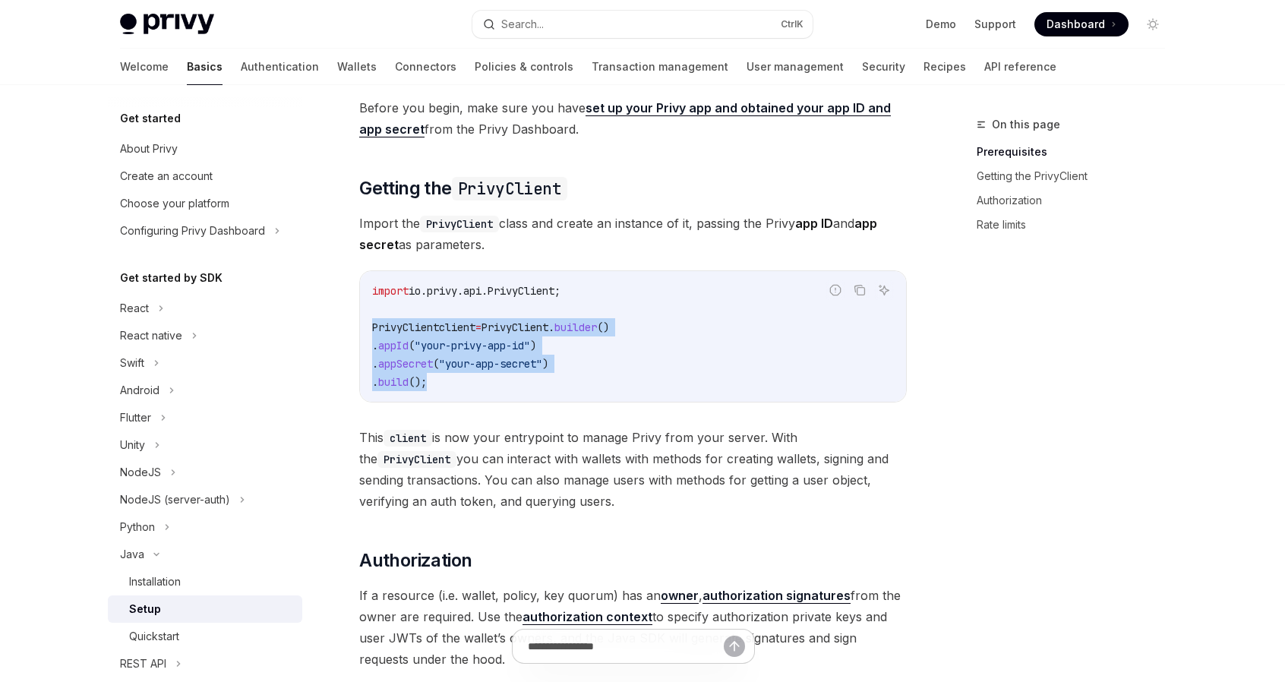
drag, startPoint x: 498, startPoint y: 381, endPoint x: 360, endPoint y: 334, distance: 145.4
click at [360, 334] on div "import io.privy.api.PrivyClient; PrivyClient client = PrivyClient . builder () …" at bounding box center [633, 336] width 546 height 131
copy code "PrivyClient client = PrivyClient . builder () . appId ( "your-privy-app-id" ) .…"
